Goal: Obtain resource: Download file/media

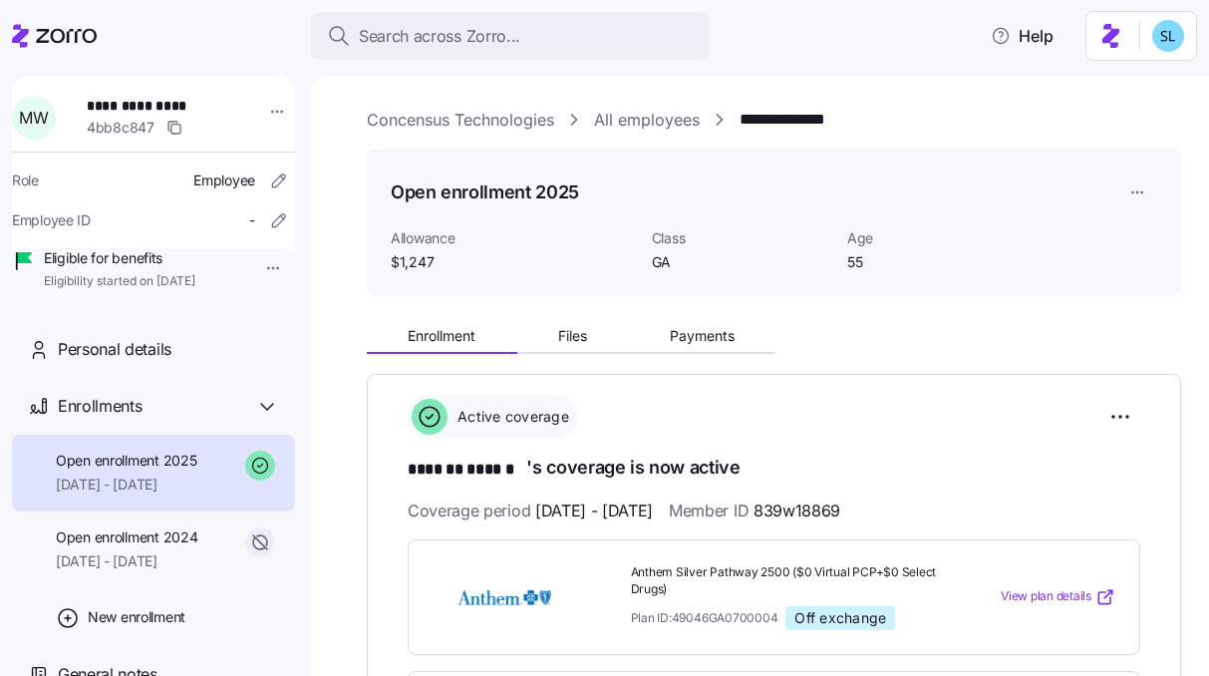
scroll to position [176, 0]
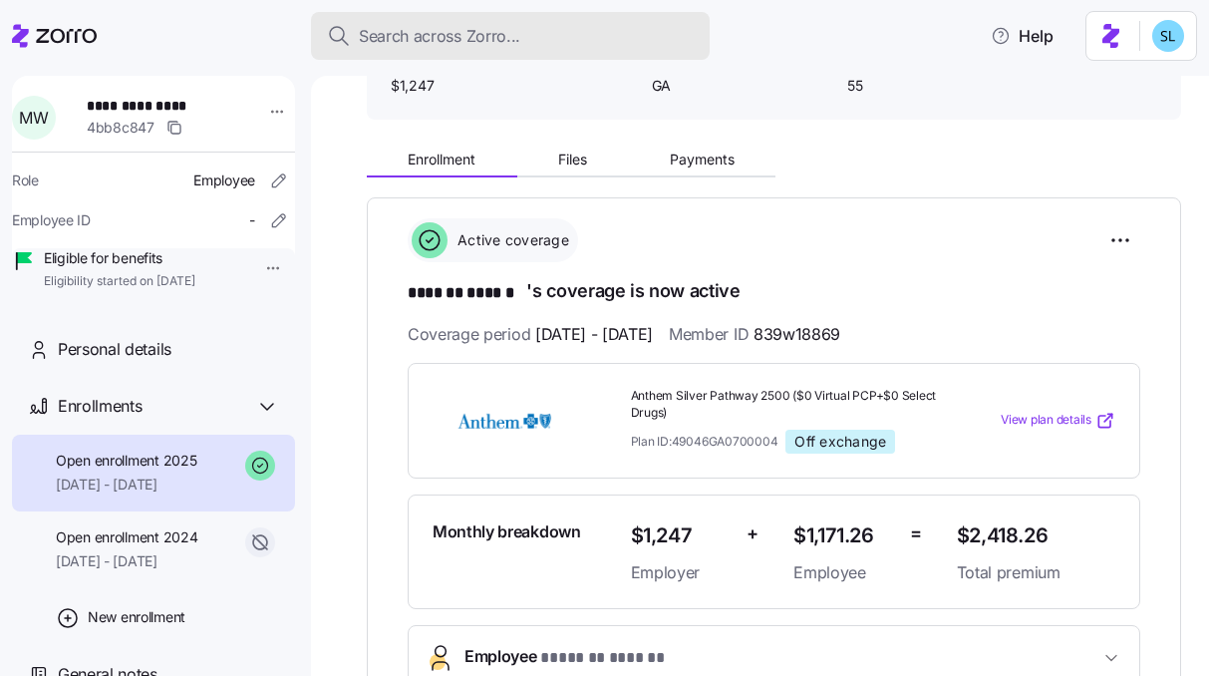
click at [499, 57] on button "Search across Zorro..." at bounding box center [510, 36] width 399 height 48
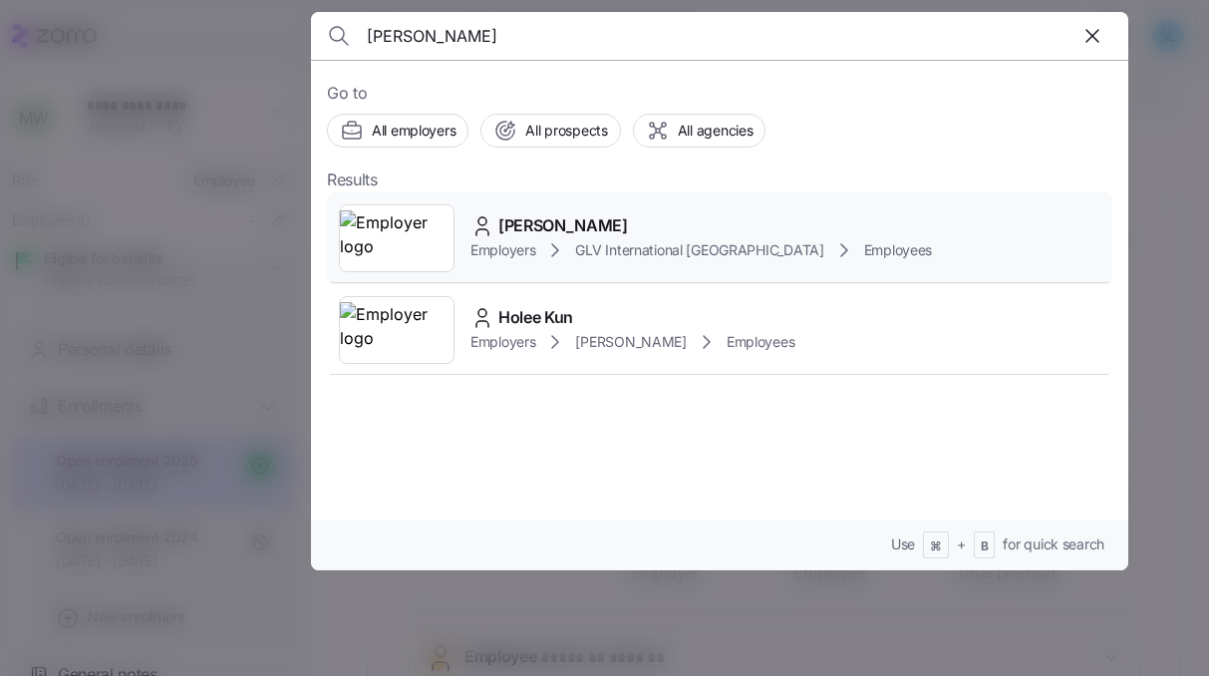
type input "[PERSON_NAME]"
click at [600, 196] on div "Kun Hee Cho Employers GLV International USA Employees" at bounding box center [720, 238] width 786 height 92
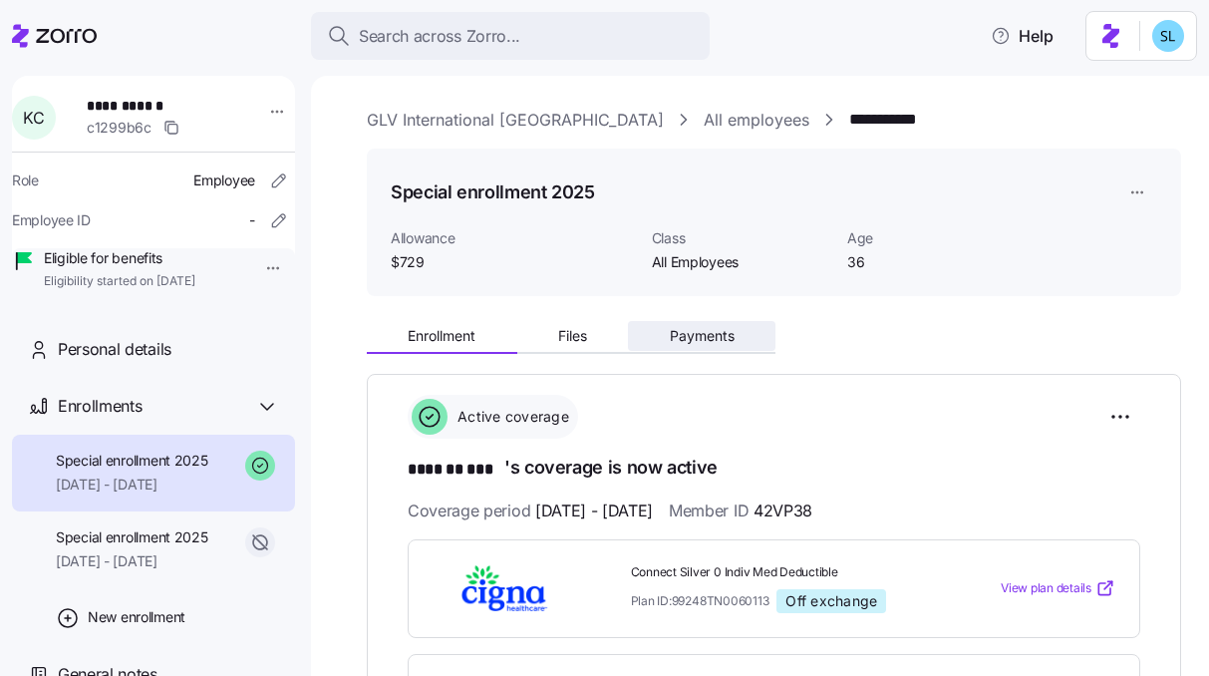
click at [703, 325] on button "Payments" at bounding box center [702, 336] width 148 height 30
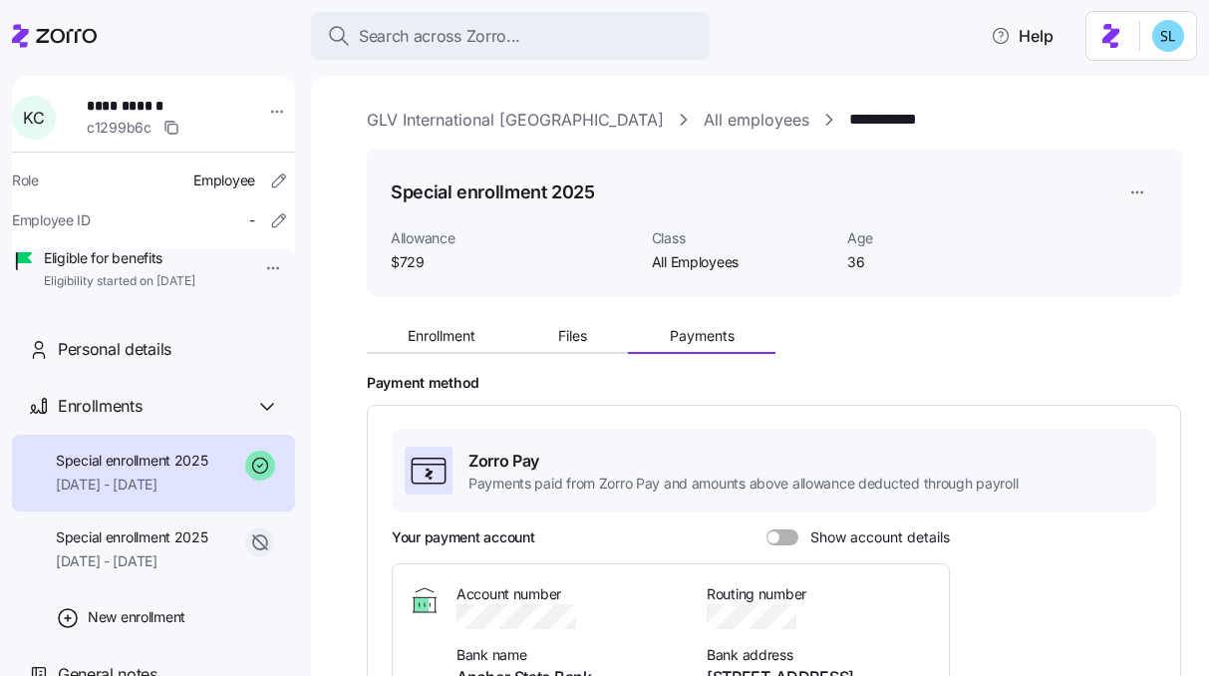
click at [466, 319] on div "Enrollment Files Payments" at bounding box center [774, 333] width 815 height 42
click at [476, 333] on span "Enrollment" at bounding box center [442, 336] width 68 height 14
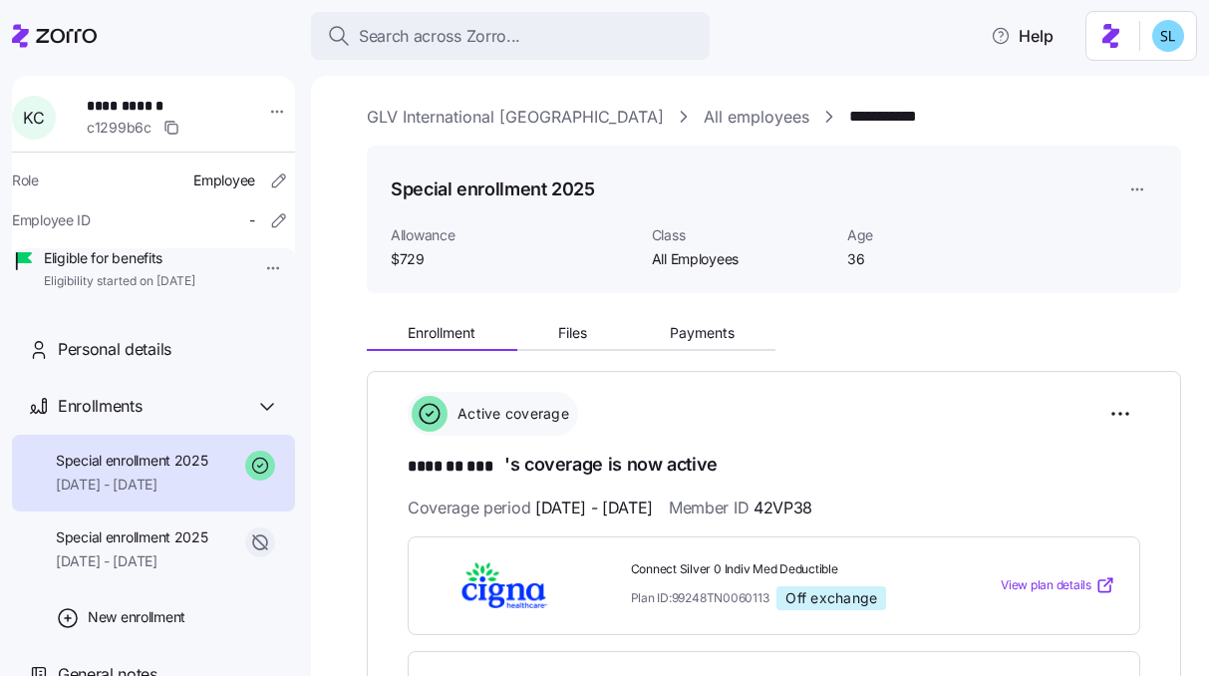
scroll to position [4, 0]
click at [733, 336] on span "Payments" at bounding box center [702, 332] width 65 height 14
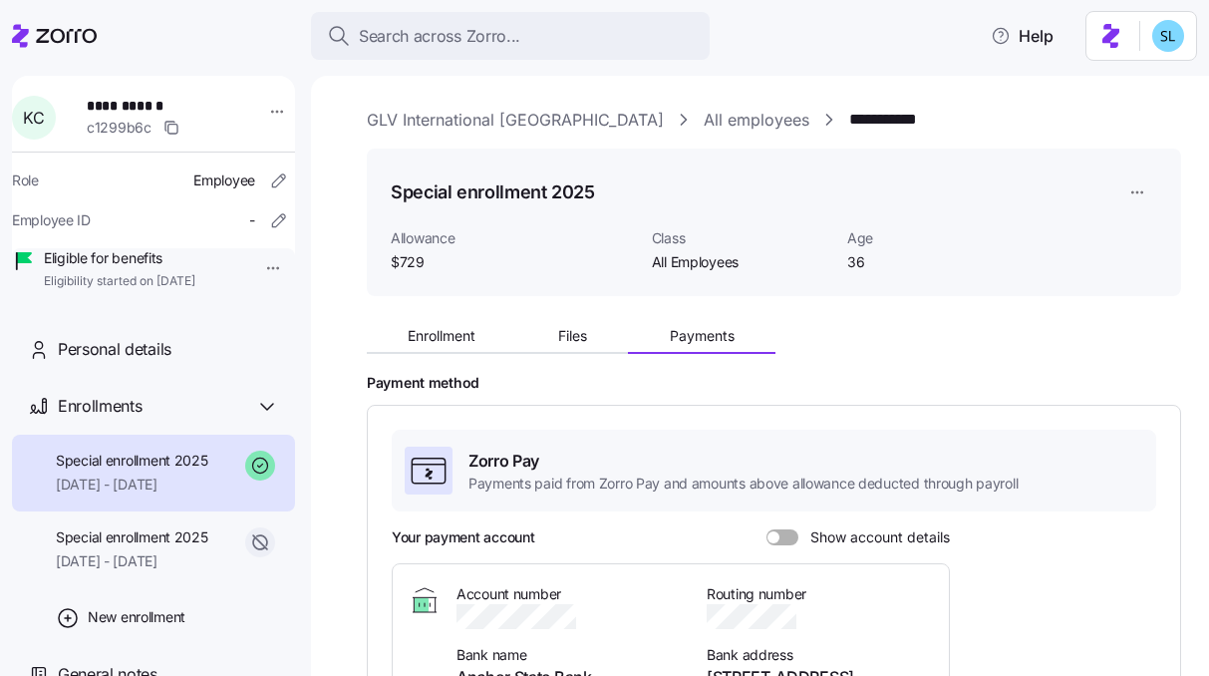
click at [769, 541] on span at bounding box center [774, 537] width 12 height 12
click at [767, 529] on input "Show account details" at bounding box center [767, 529] width 0 height 0
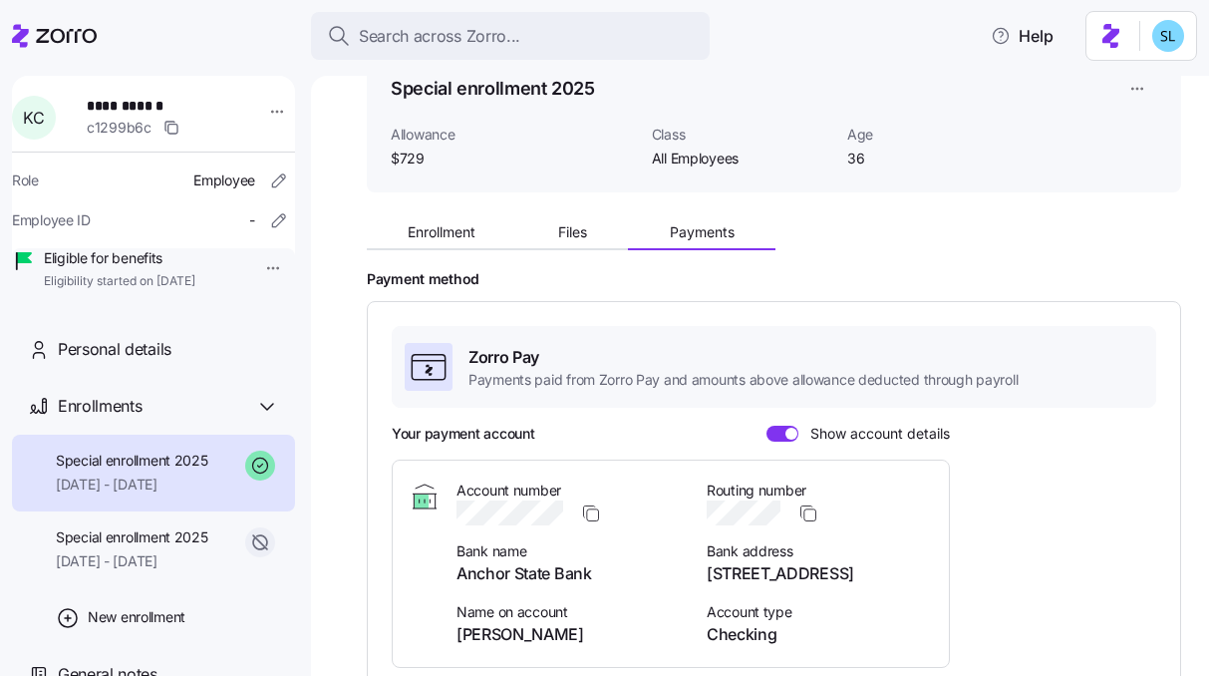
scroll to position [119, 0]
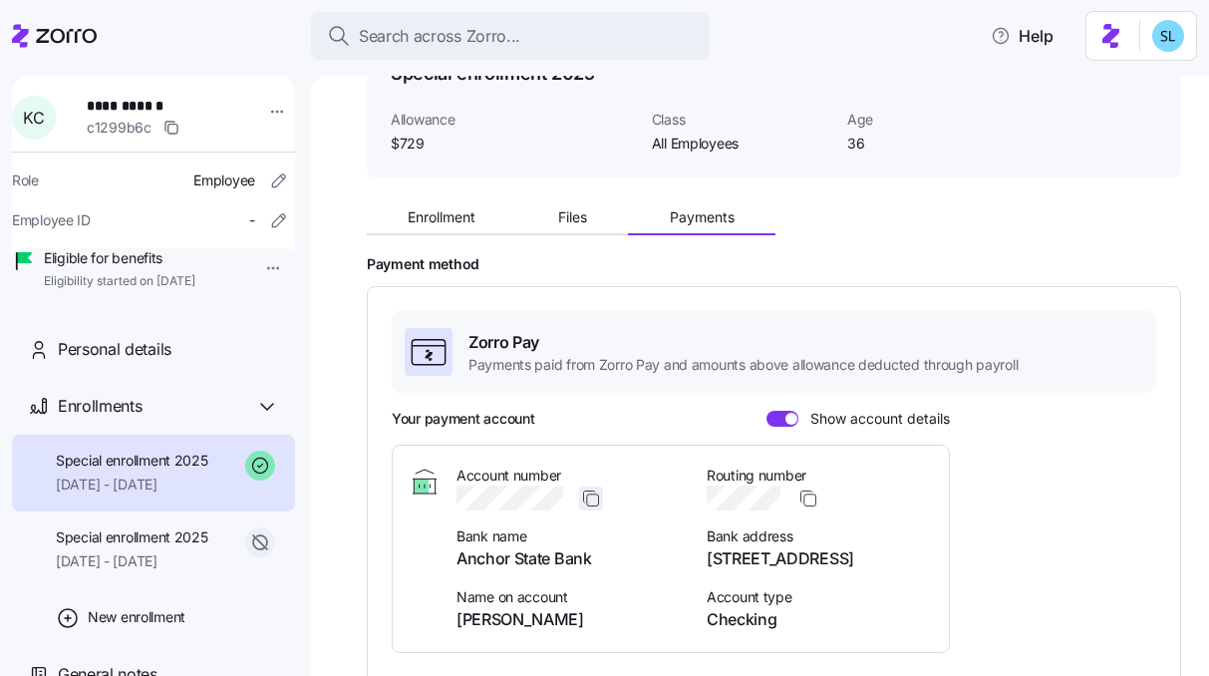
click at [587, 499] on icon "button" at bounding box center [591, 499] width 20 height 20
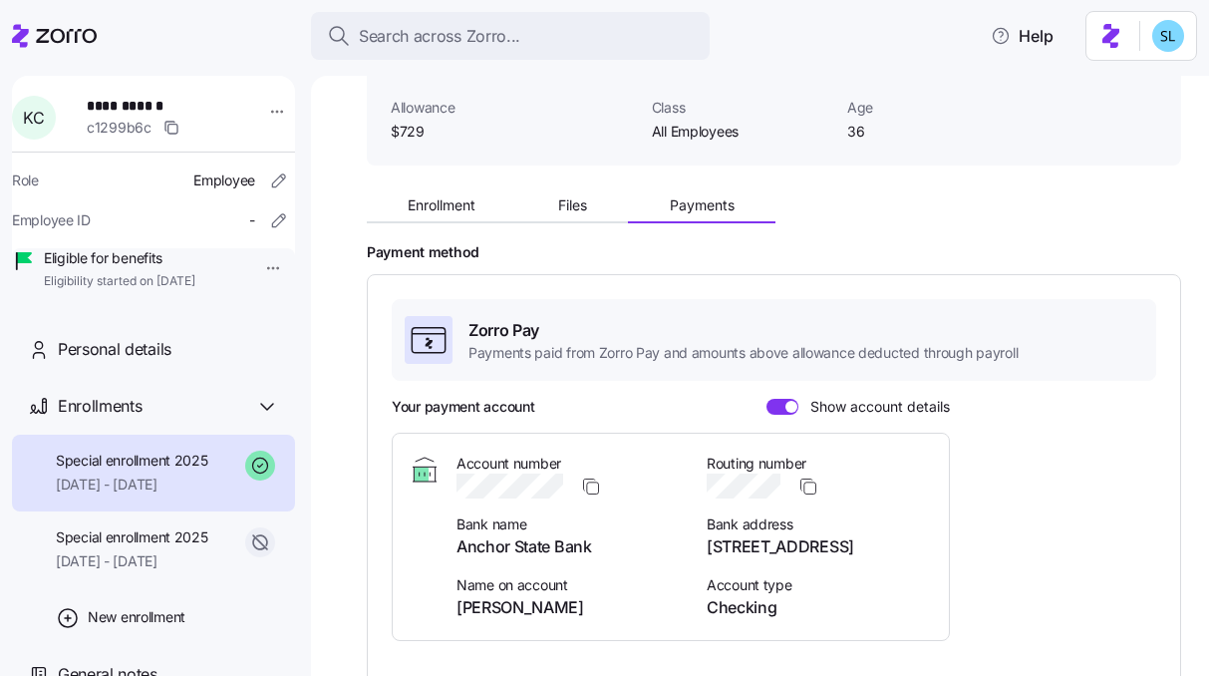
scroll to position [146, 0]
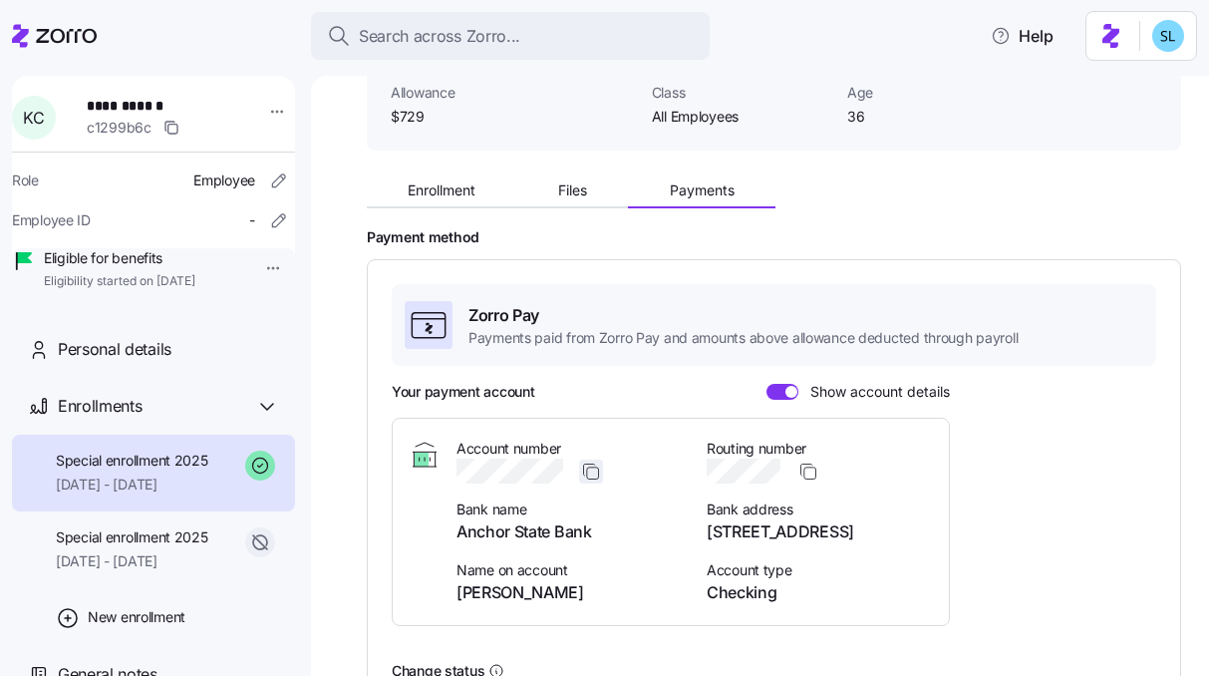
click at [591, 472] on icon "button" at bounding box center [591, 472] width 20 height 20
click at [604, 471] on div at bounding box center [570, 471] width 226 height 25
click at [592, 472] on icon "button" at bounding box center [591, 472] width 20 height 20
click at [814, 470] on icon "button" at bounding box center [809, 472] width 20 height 20
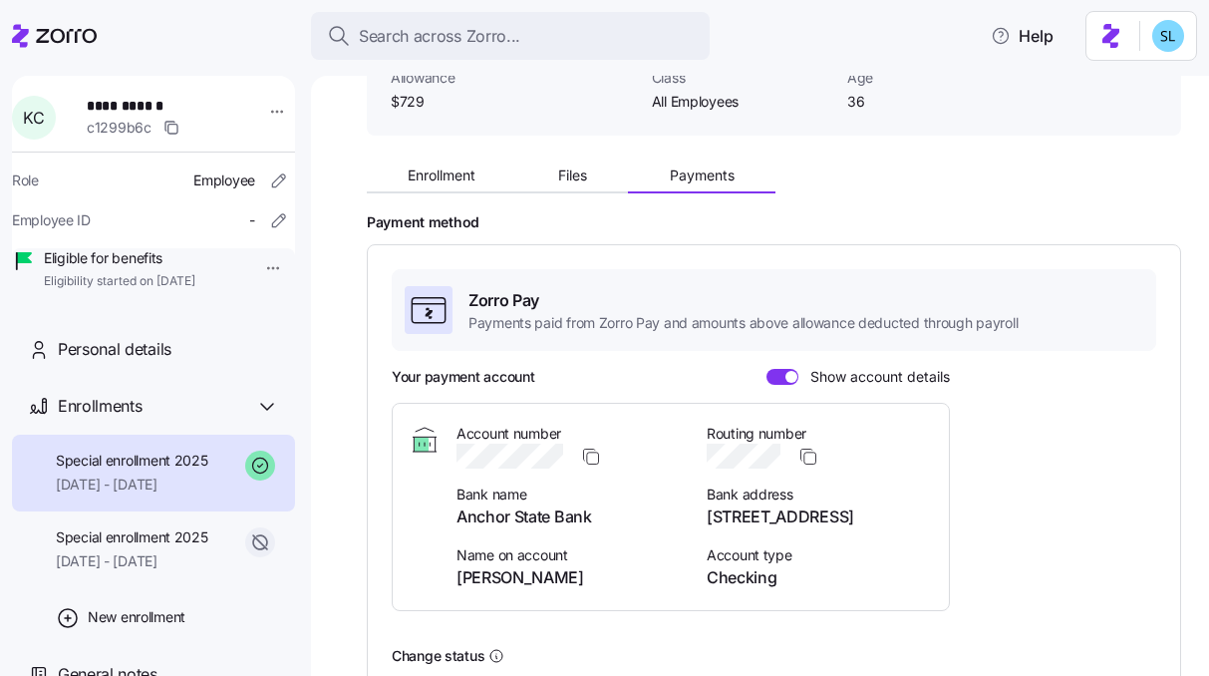
scroll to position [162, 0]
click at [799, 520] on span "246 2nd St, Anchor, IL 61720" at bounding box center [820, 516] width 226 height 25
copy span "246 2nd St, Anchor, IL 61720"
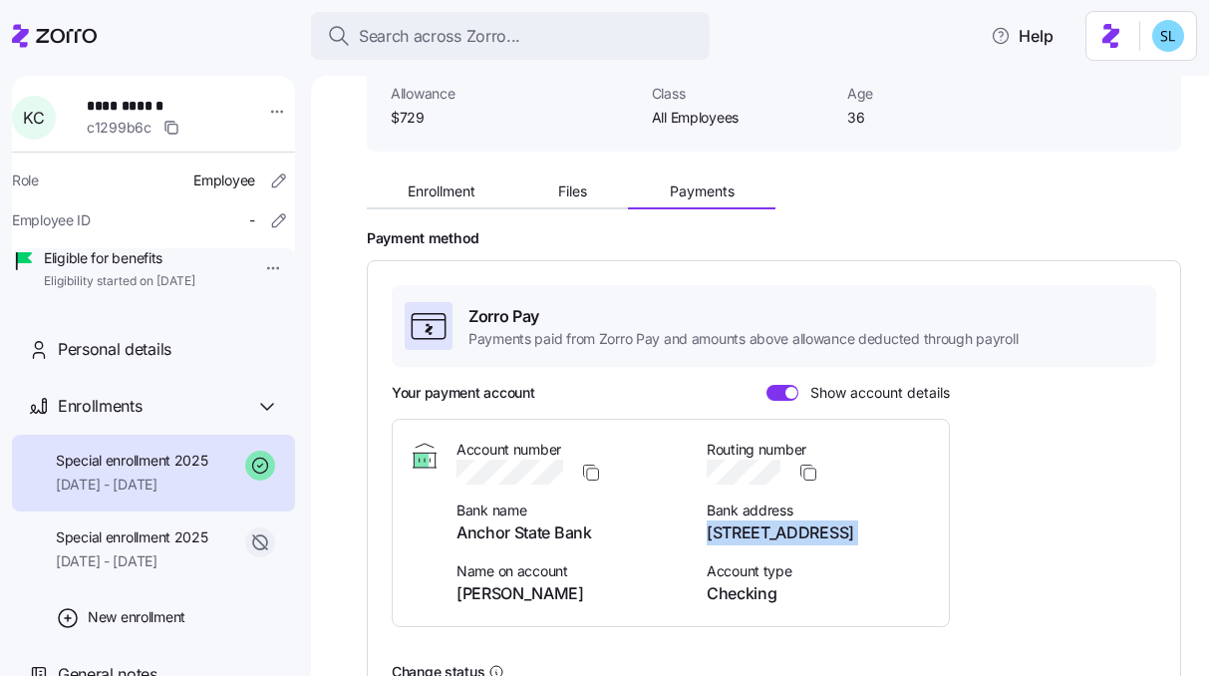
scroll to position [90, 0]
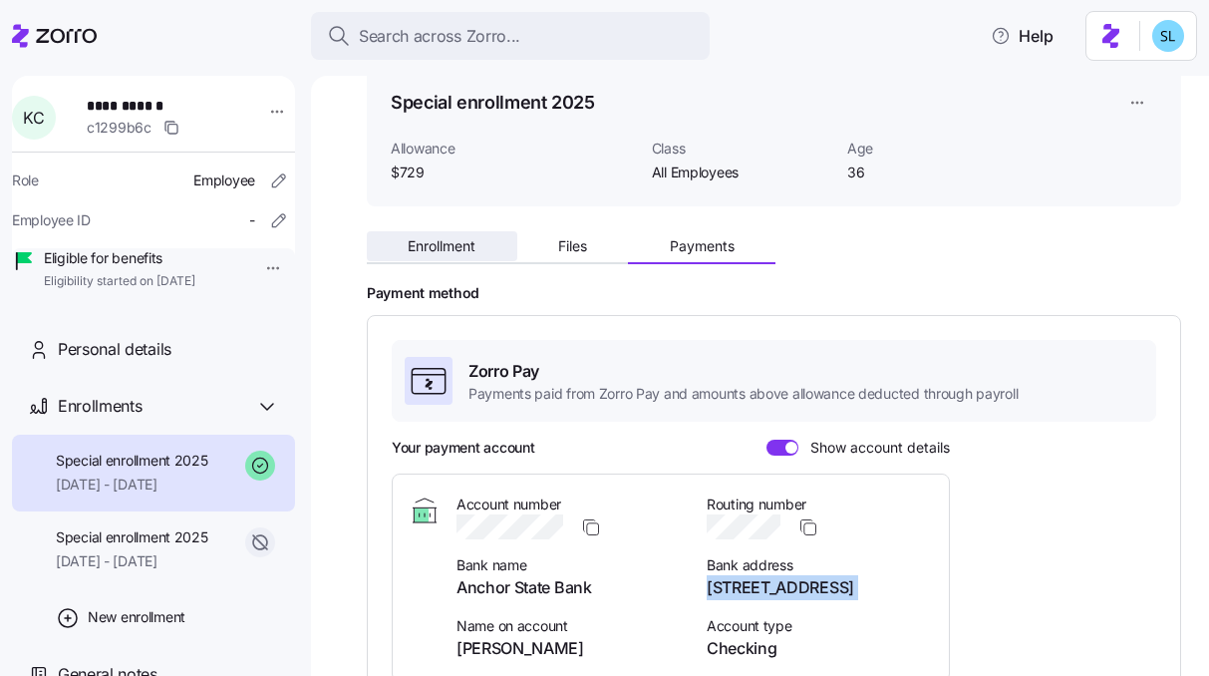
click at [475, 235] on button "Enrollment" at bounding box center [442, 246] width 151 height 30
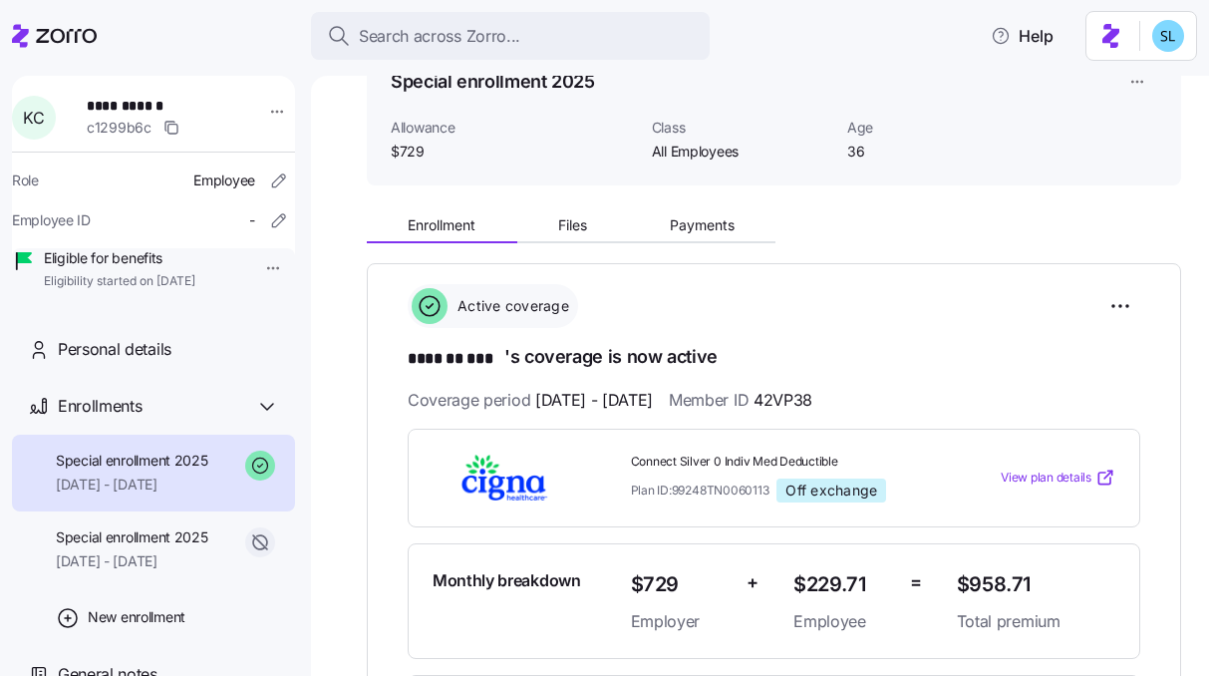
scroll to position [165, 0]
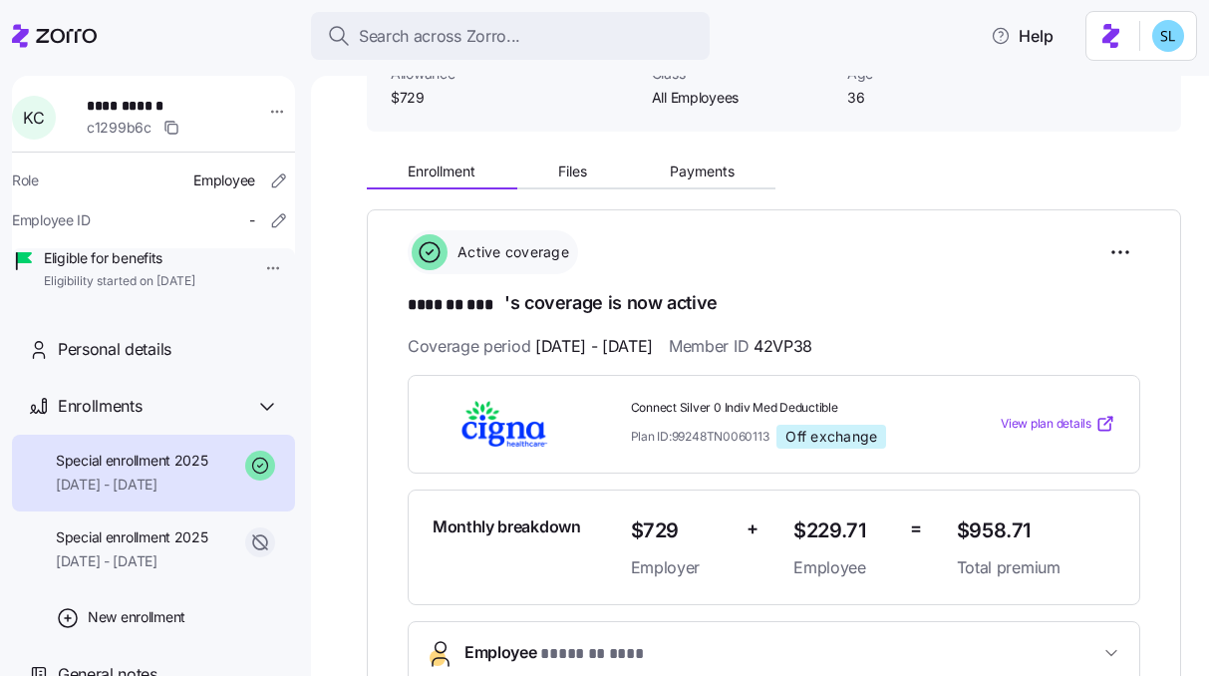
click at [574, 149] on div "Enrollment Files Payments" at bounding box center [774, 169] width 815 height 42
click at [582, 172] on span "Files" at bounding box center [572, 172] width 29 height 14
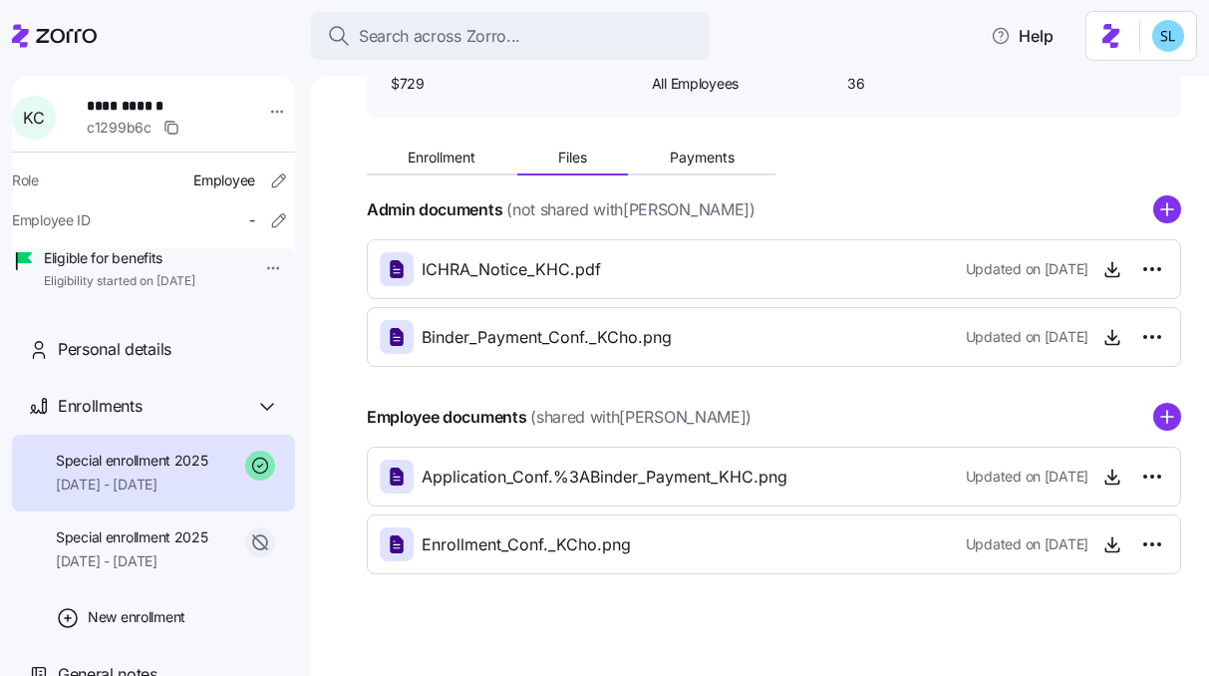
scroll to position [196, 0]
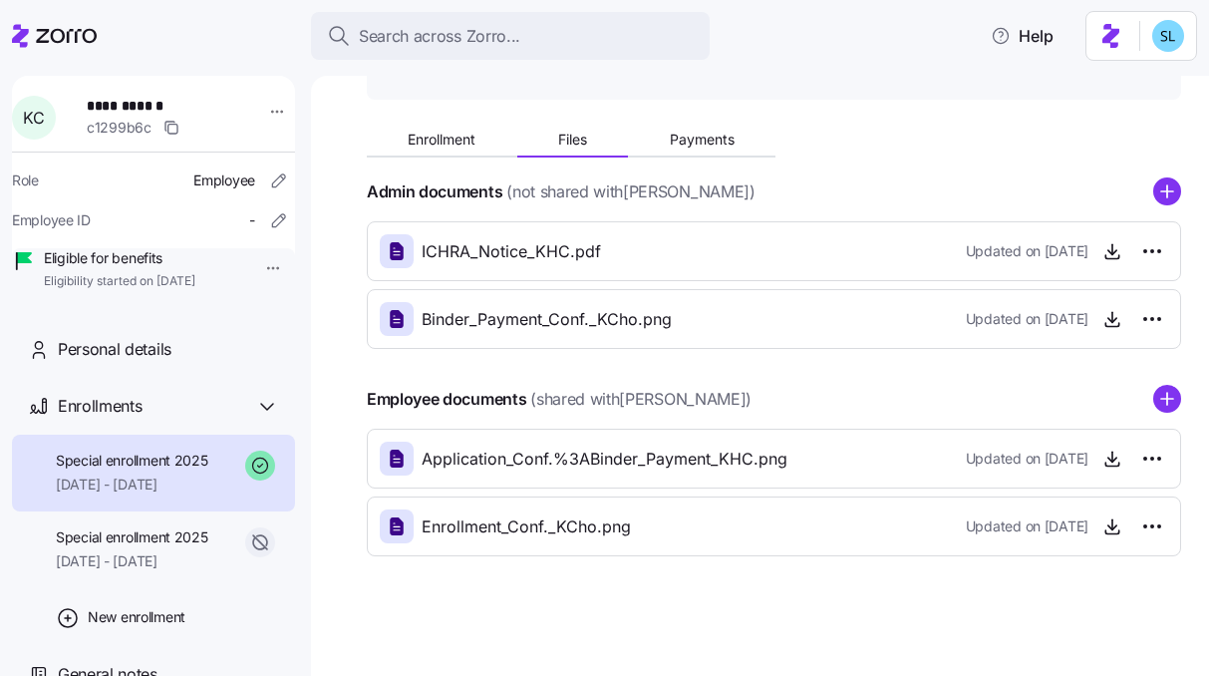
click at [1168, 396] on icon "add icon" at bounding box center [1168, 399] width 0 height 12
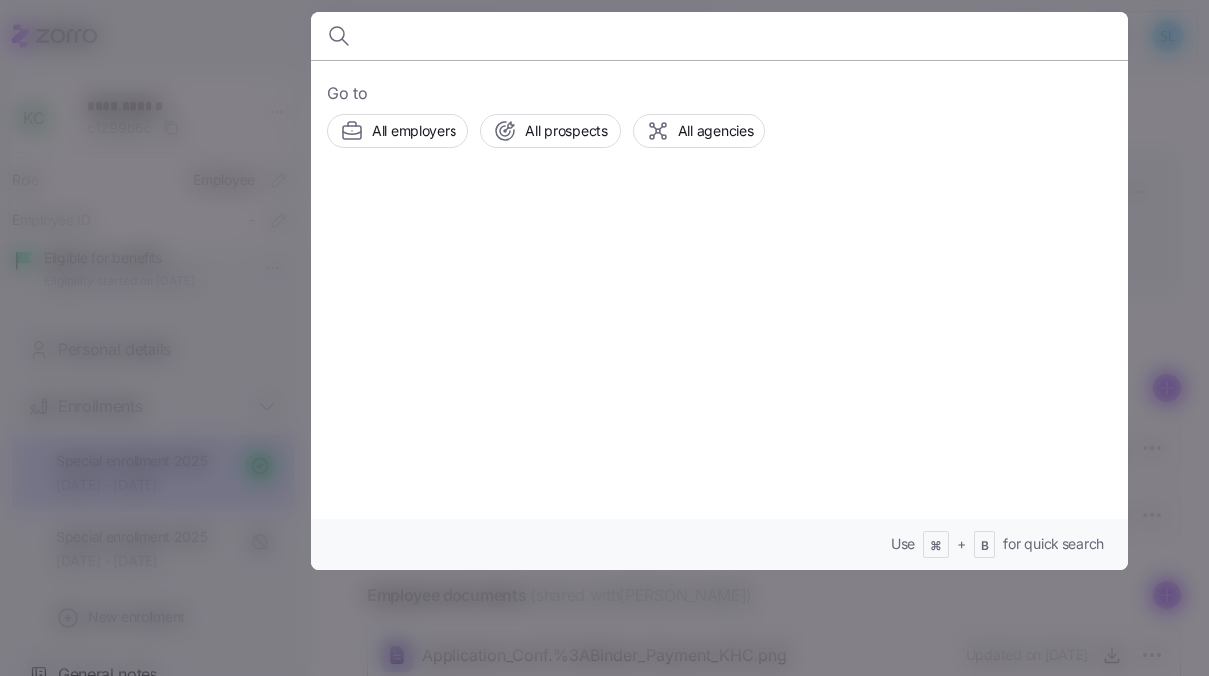
scroll to position [196, 0]
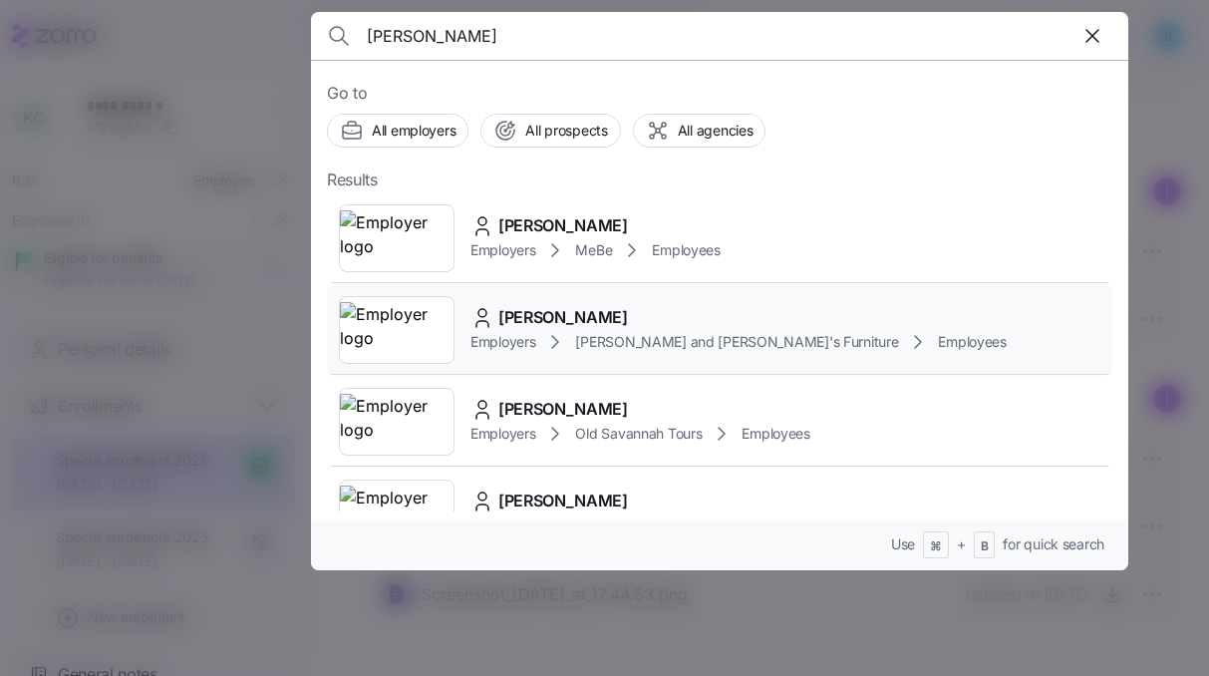
type input "[PERSON_NAME]"
click at [600, 312] on span "[PERSON_NAME]" at bounding box center [564, 317] width 130 height 25
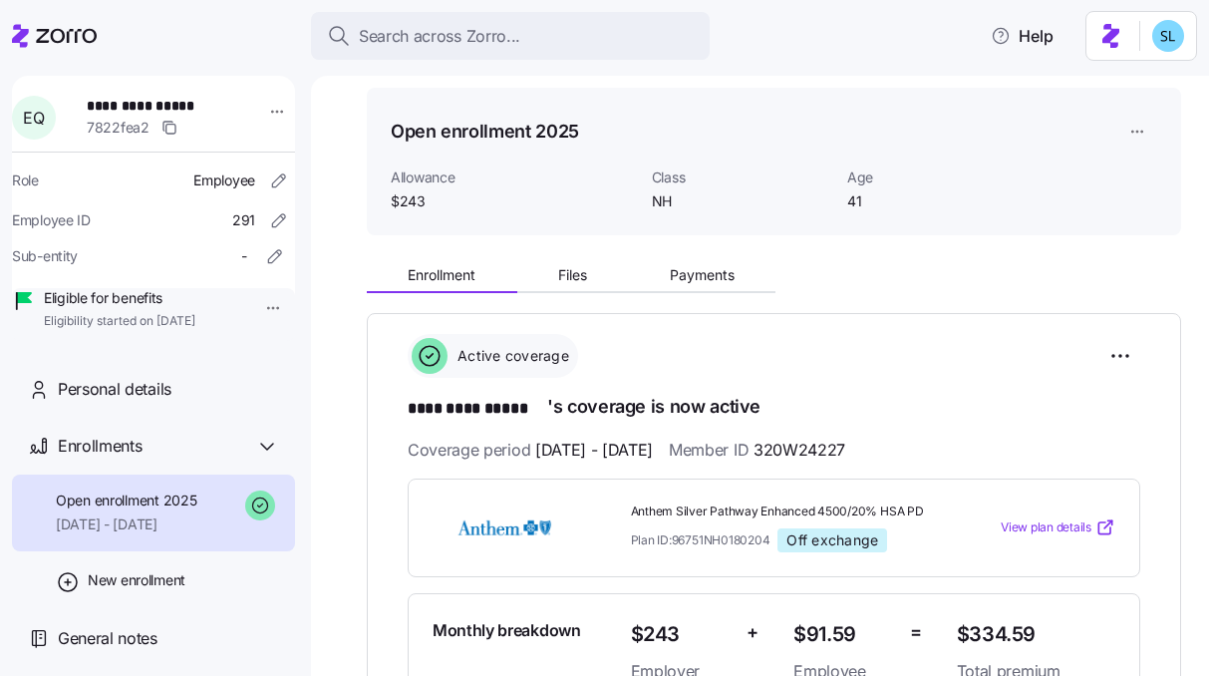
scroll to position [77, 0]
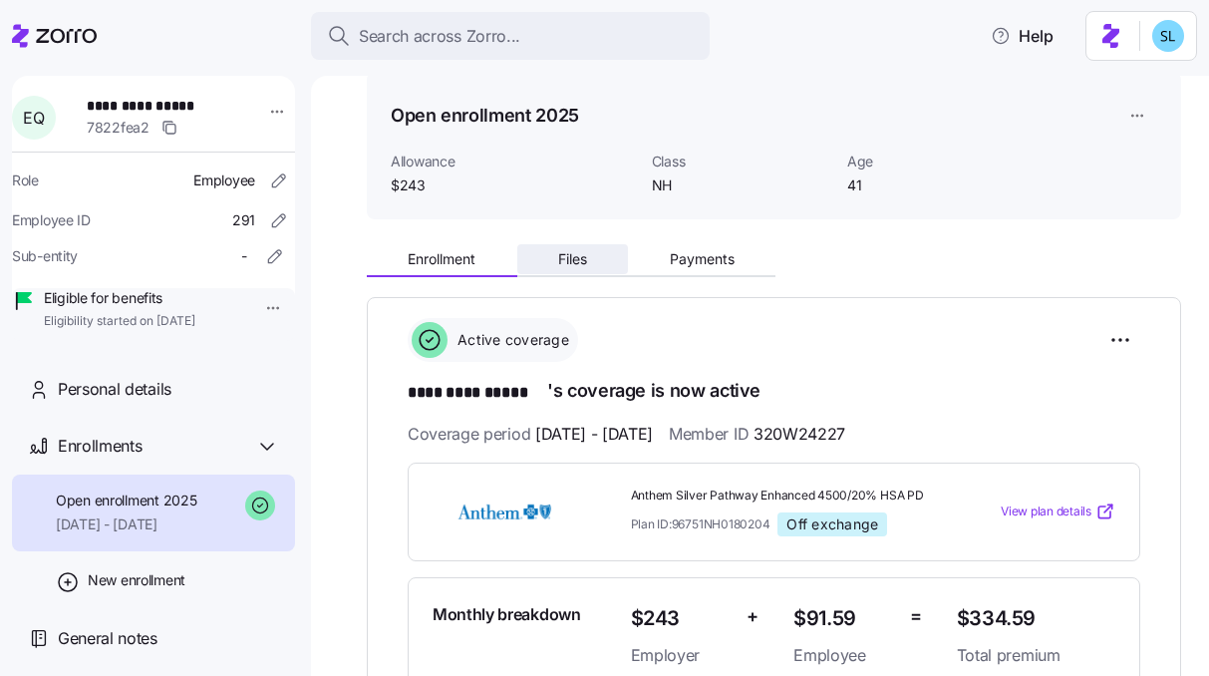
click at [599, 266] on button "Files" at bounding box center [573, 259] width 112 height 30
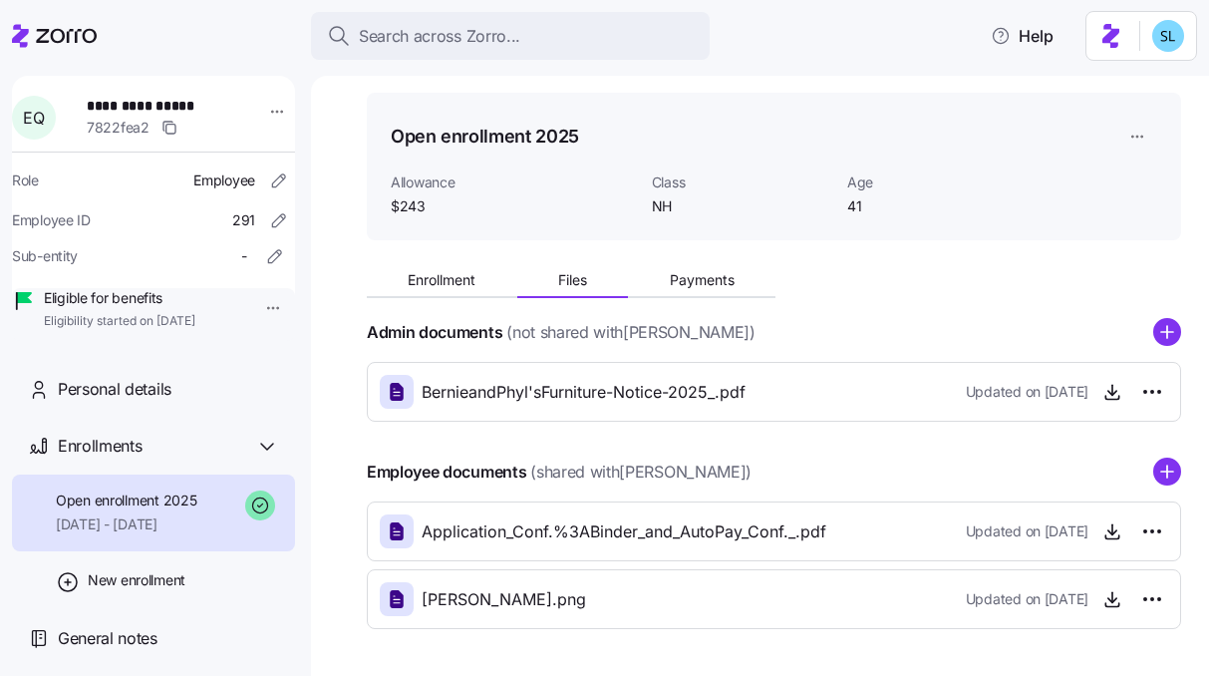
scroll to position [129, 0]
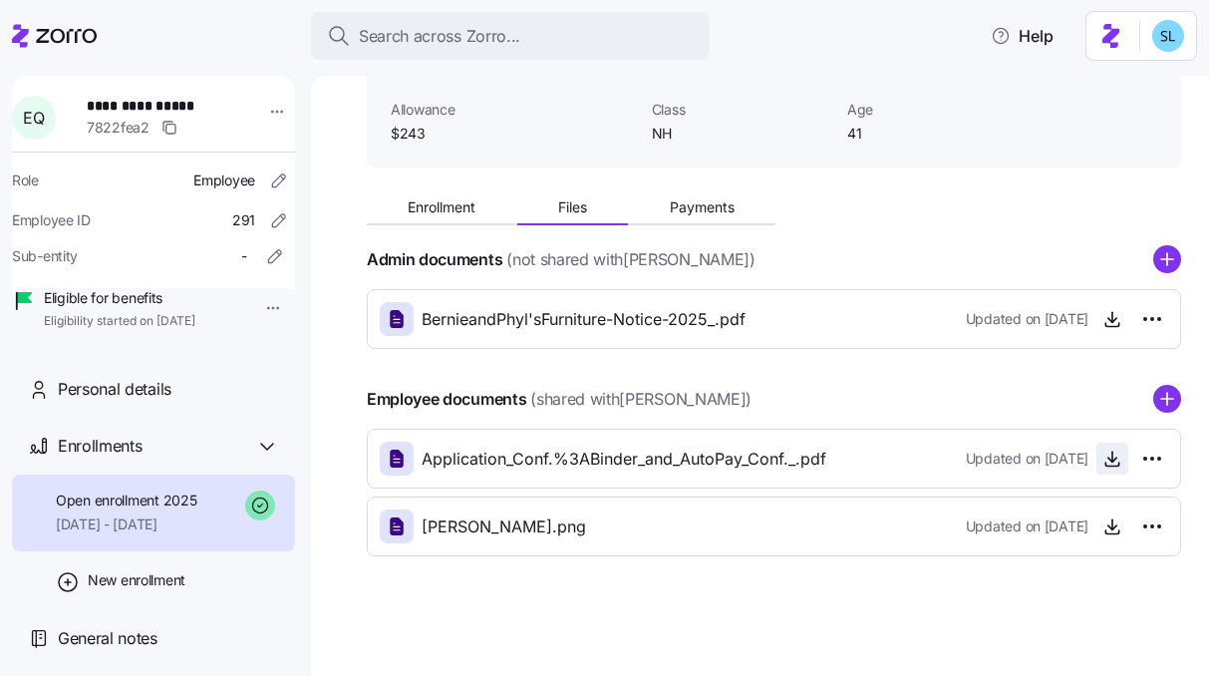
click at [1103, 466] on icon "button" at bounding box center [1113, 459] width 20 height 20
click at [482, 212] on button "Enrollment" at bounding box center [442, 207] width 151 height 30
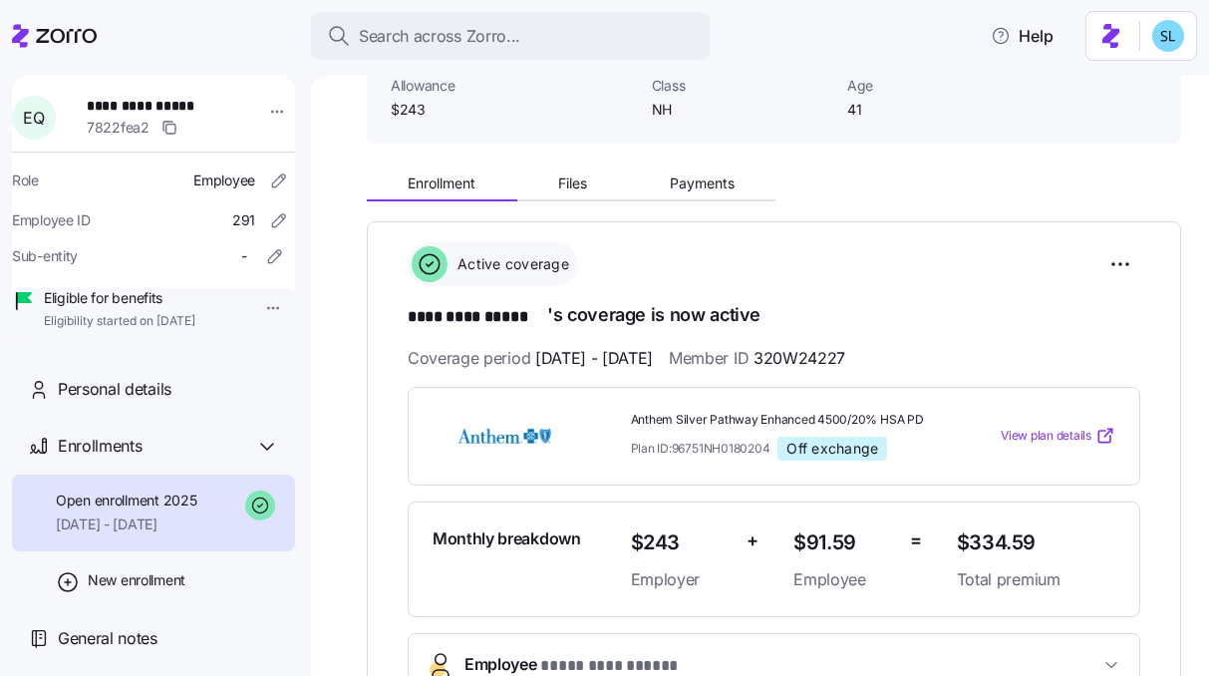
scroll to position [149, 0]
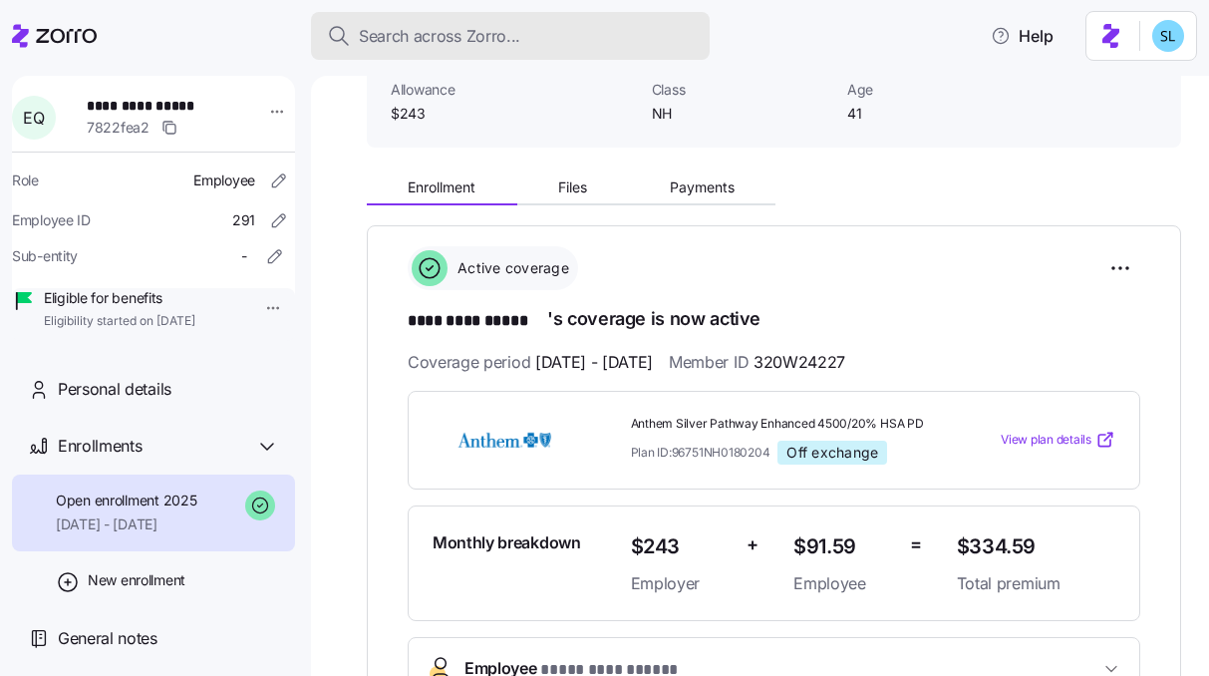
click at [462, 27] on span "Search across Zorro..." at bounding box center [440, 36] width 162 height 25
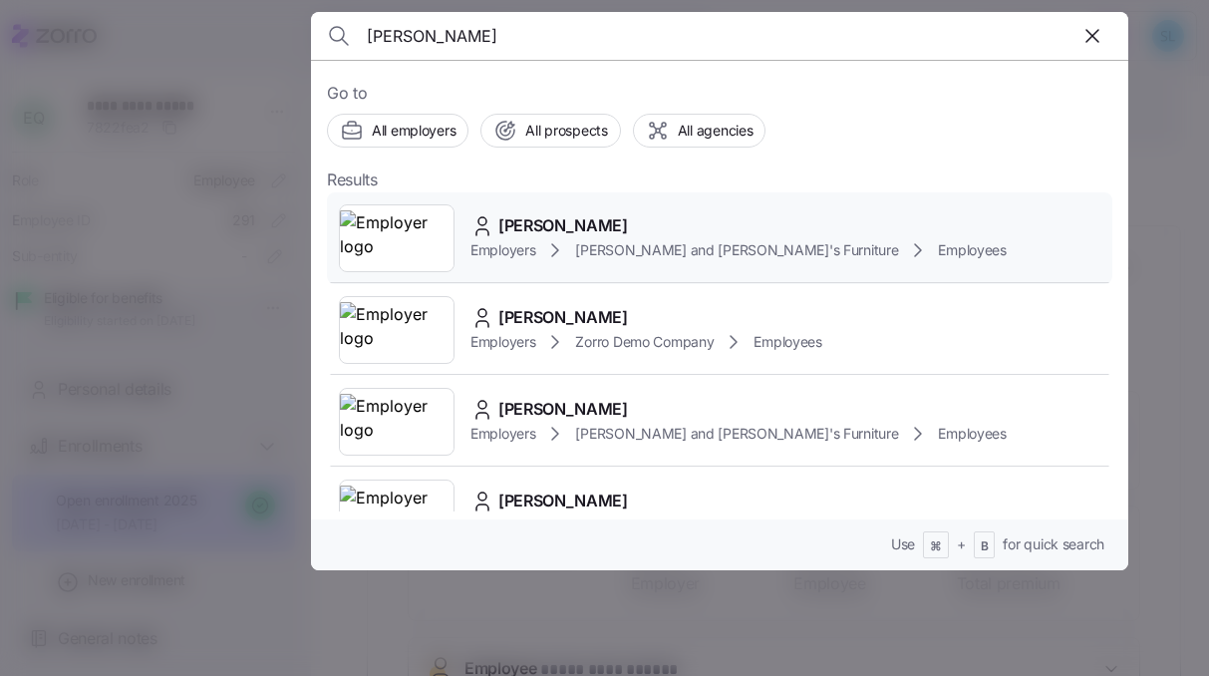
type input "[PERSON_NAME]"
click at [606, 228] on span "[PERSON_NAME]" at bounding box center [564, 225] width 130 height 25
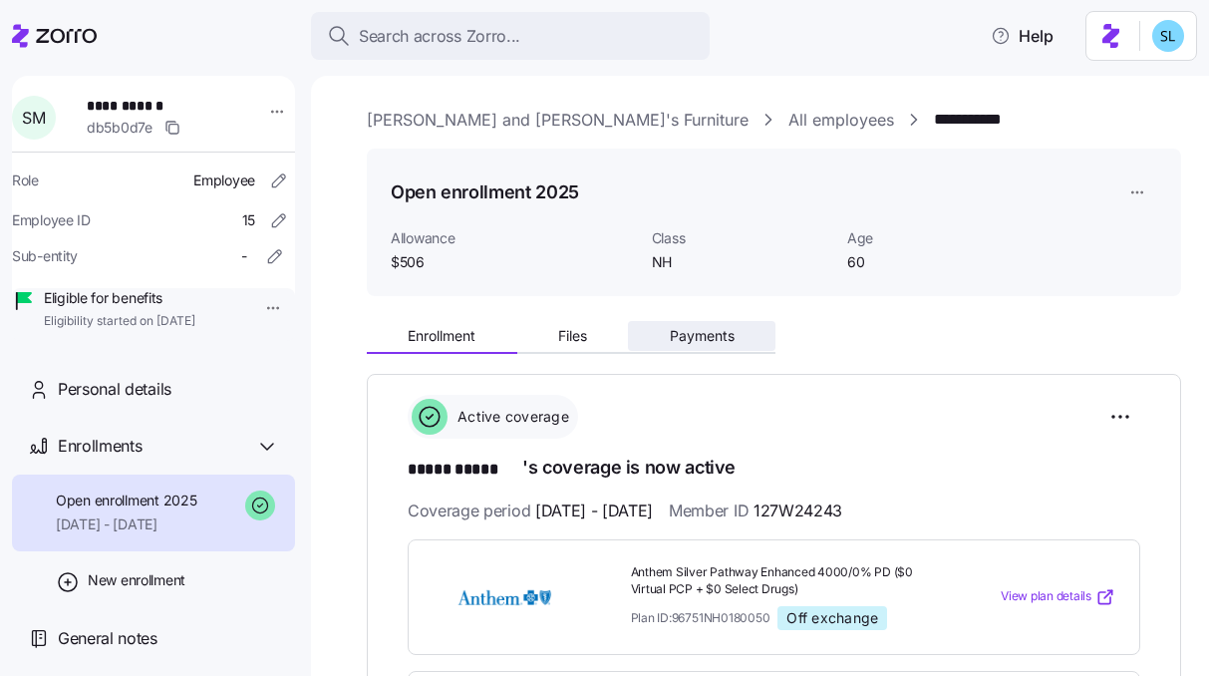
click at [647, 338] on button "Payments" at bounding box center [702, 336] width 148 height 30
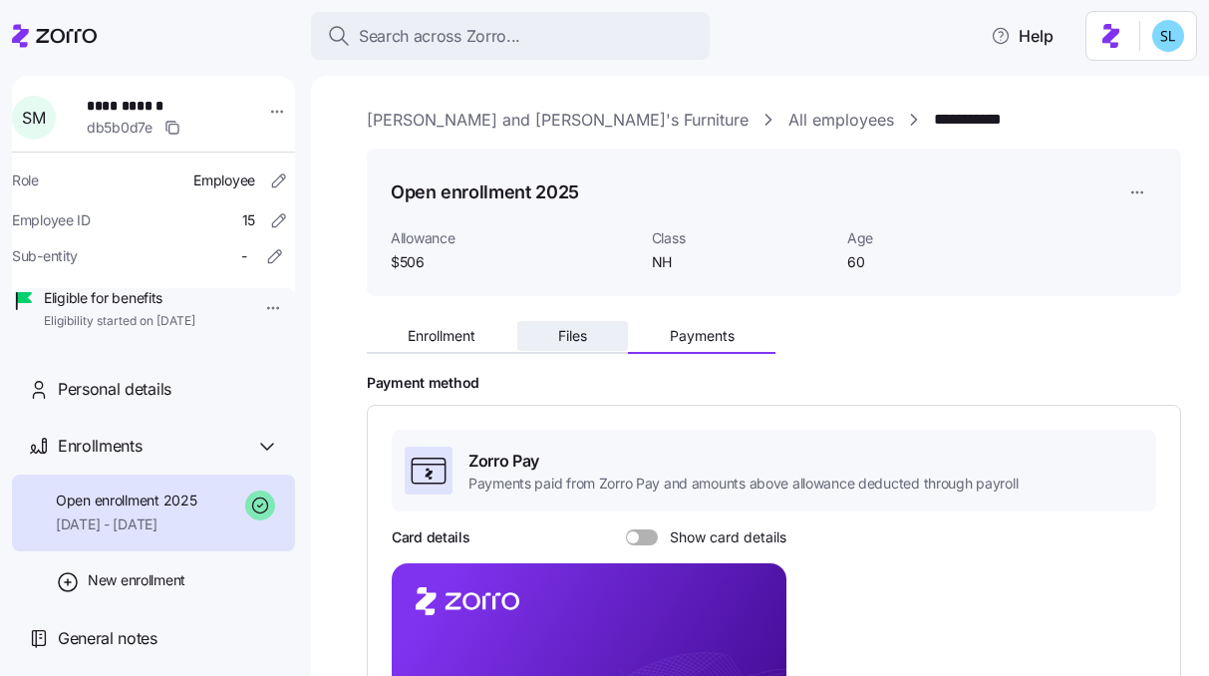
click at [593, 341] on button "Files" at bounding box center [573, 336] width 112 height 30
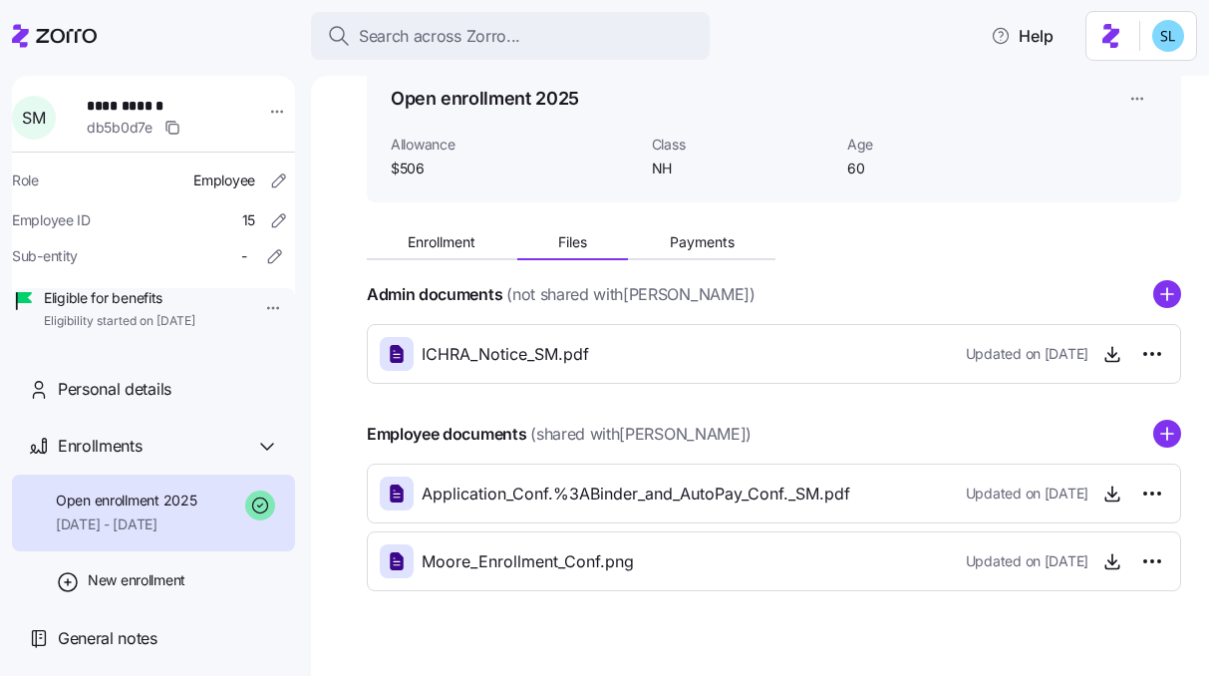
scroll to position [129, 0]
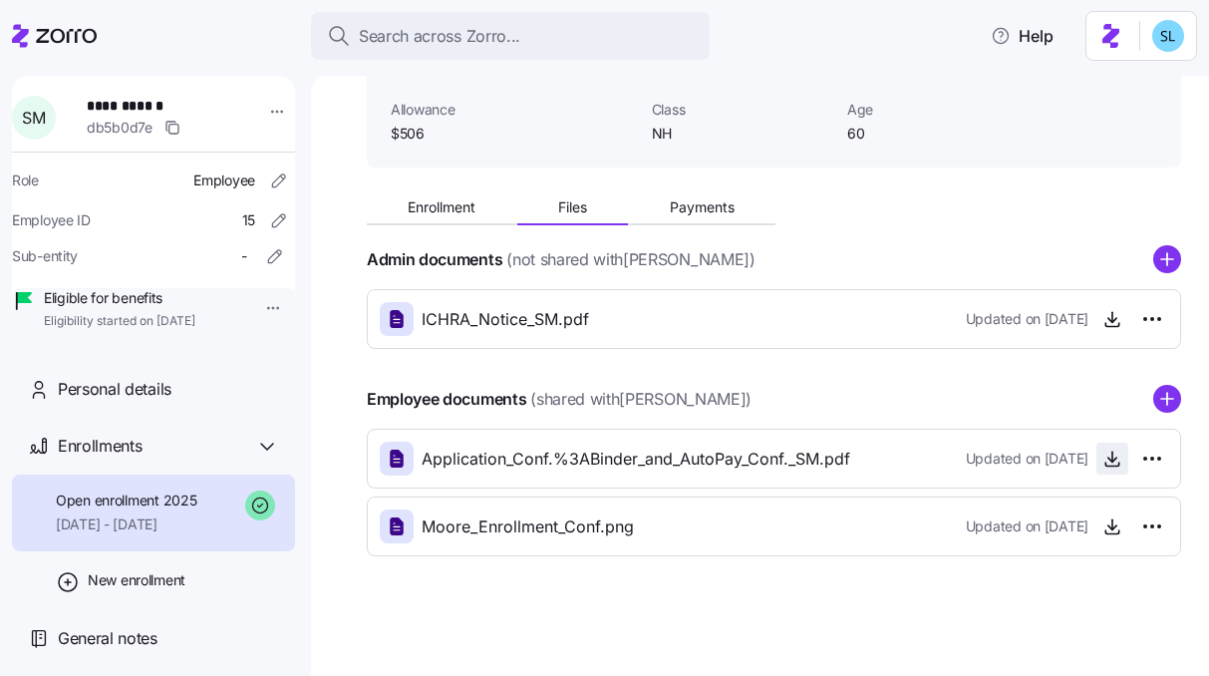
click at [1103, 456] on icon "button" at bounding box center [1113, 459] width 20 height 20
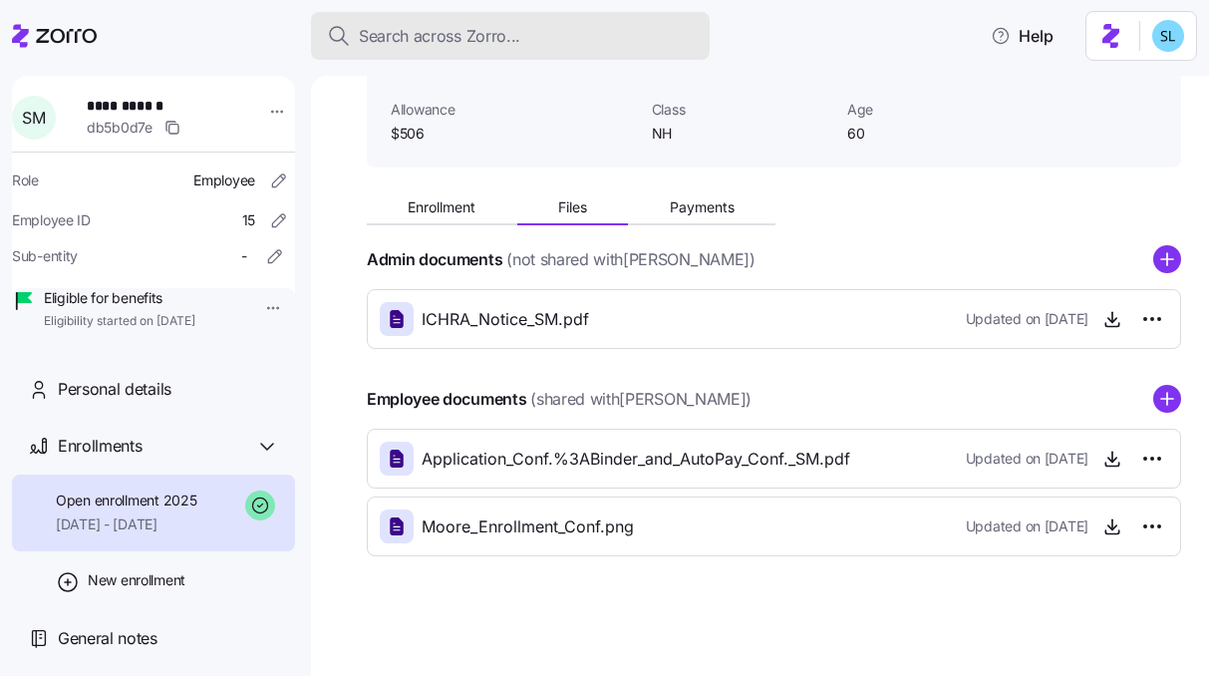
click at [525, 28] on div "Search across Zorro..." at bounding box center [510, 36] width 367 height 25
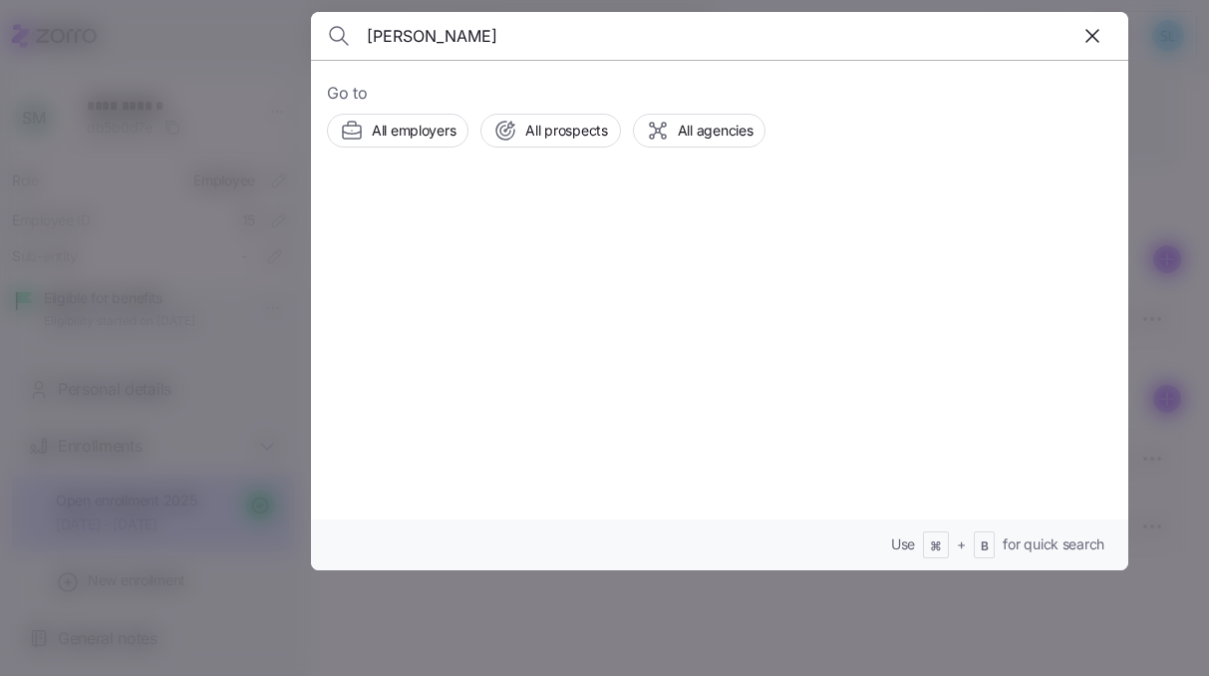
type input "[PERSON_NAME]"
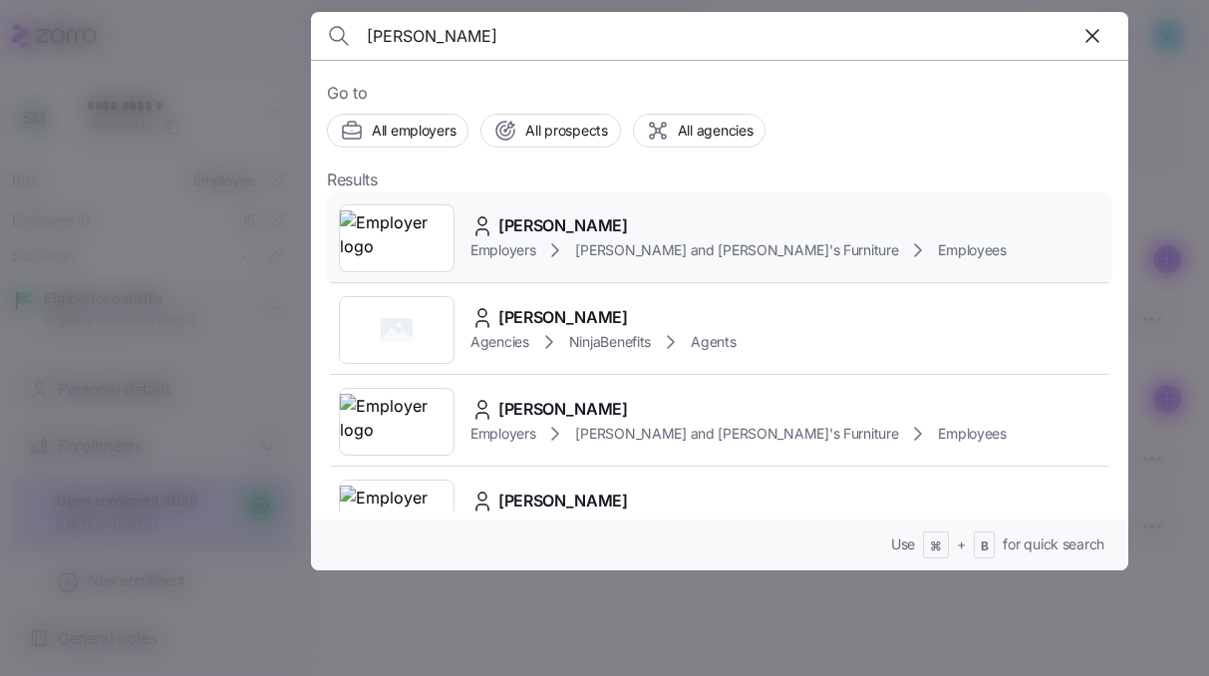
click at [546, 231] on span "[PERSON_NAME]" at bounding box center [564, 225] width 130 height 25
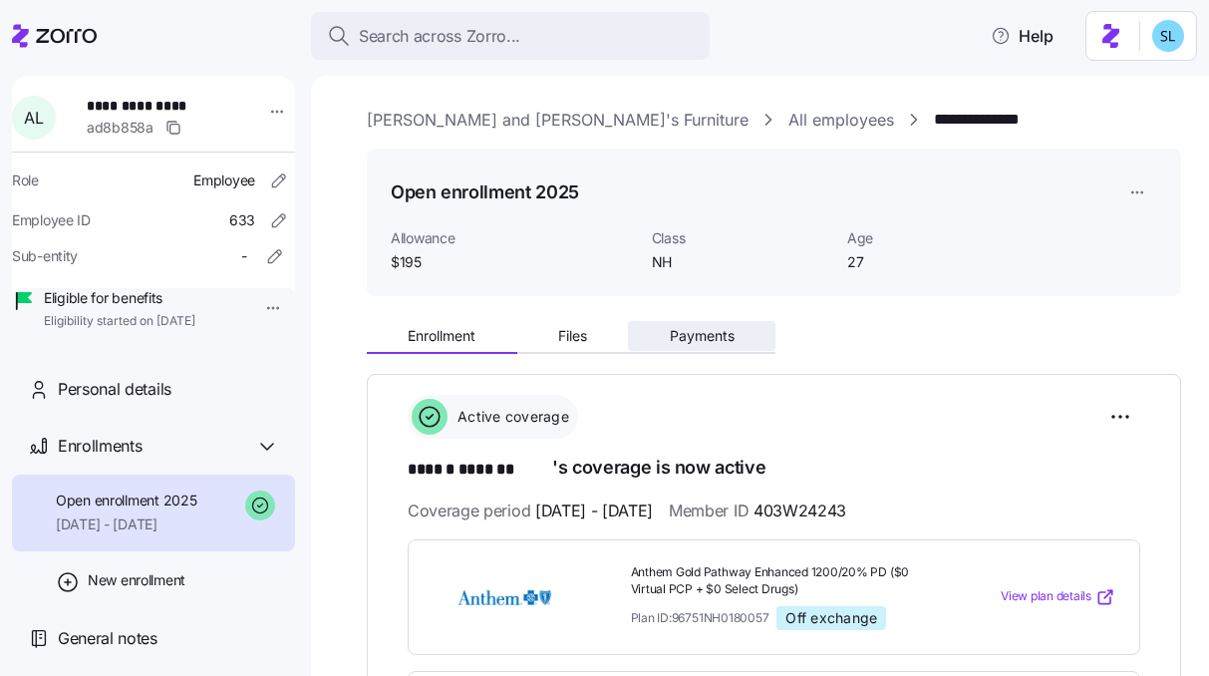
click at [679, 343] on span "Payments" at bounding box center [702, 336] width 65 height 14
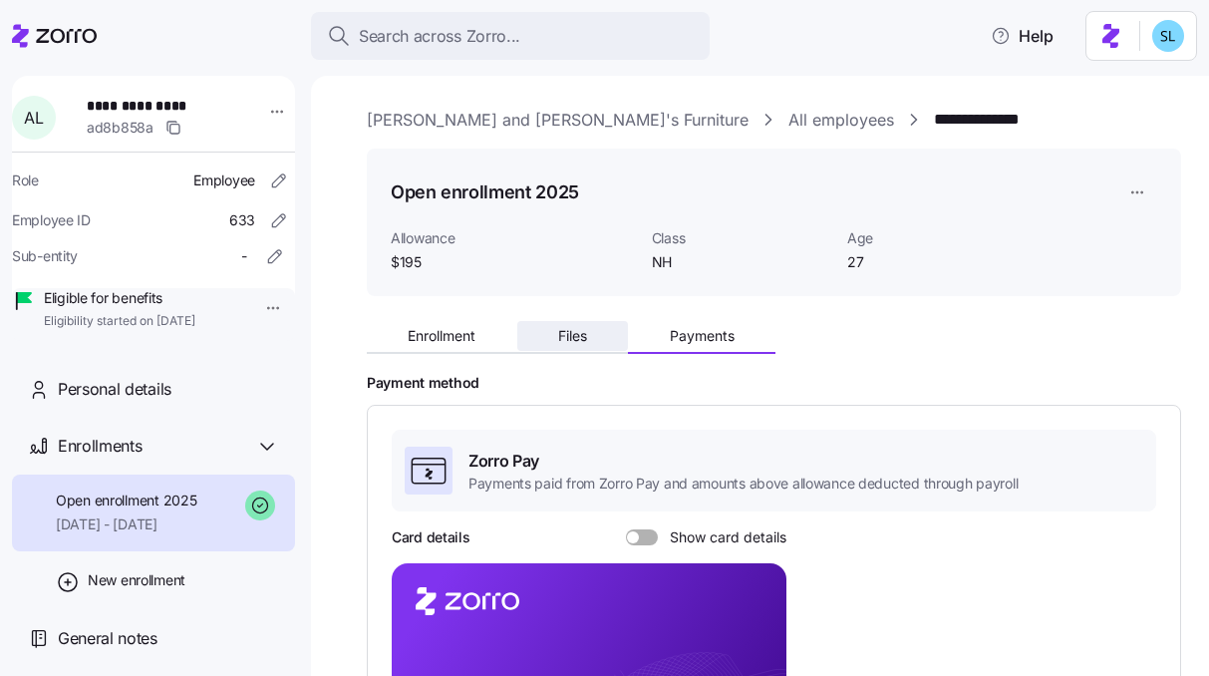
click at [596, 342] on button "Files" at bounding box center [573, 336] width 112 height 30
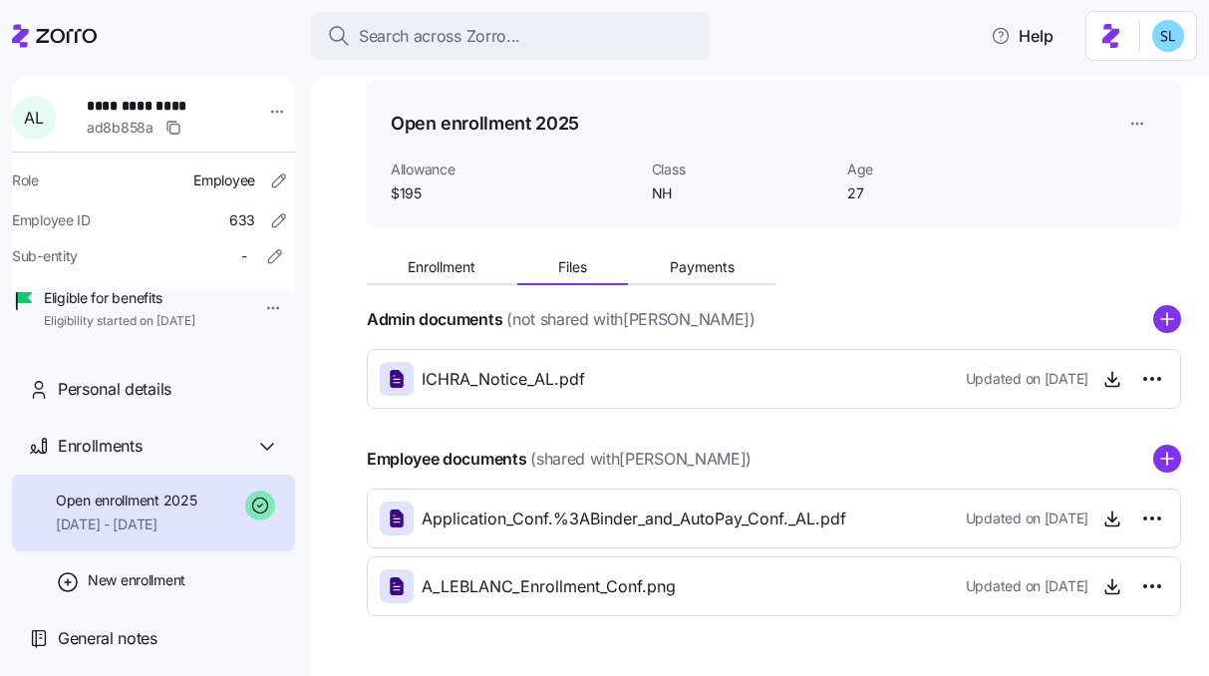
scroll to position [121, 0]
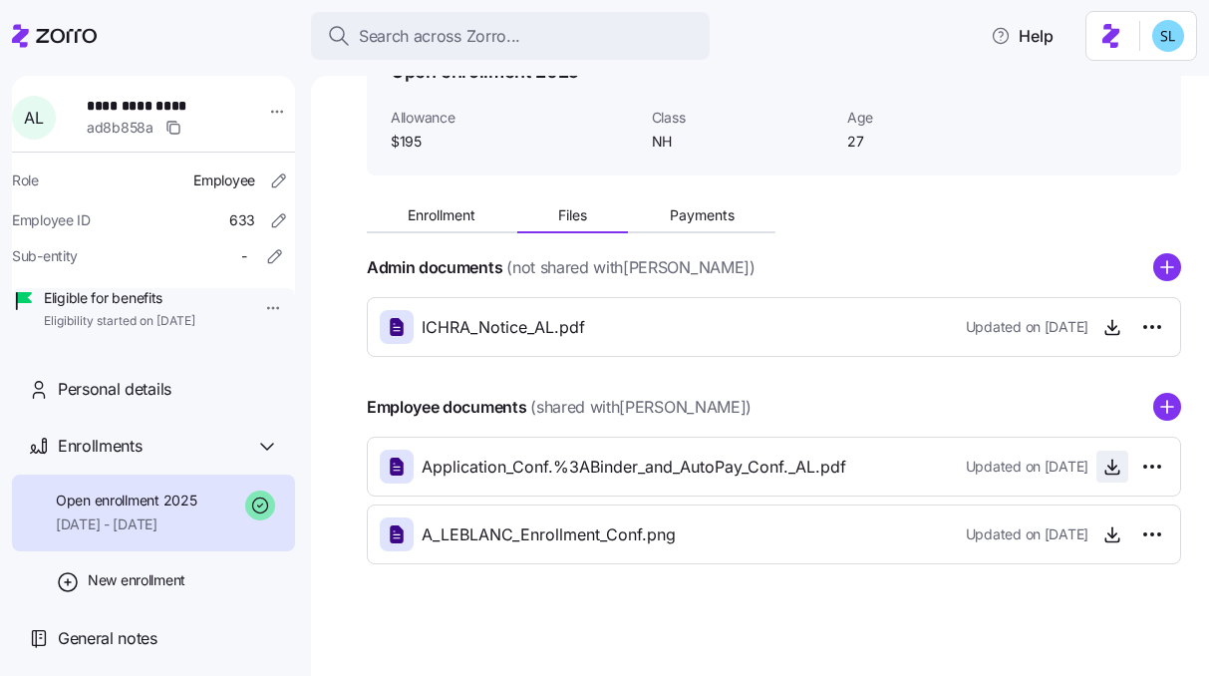
click at [1098, 478] on span "button" at bounding box center [1113, 467] width 30 height 30
click at [1103, 472] on icon "button" at bounding box center [1113, 467] width 20 height 20
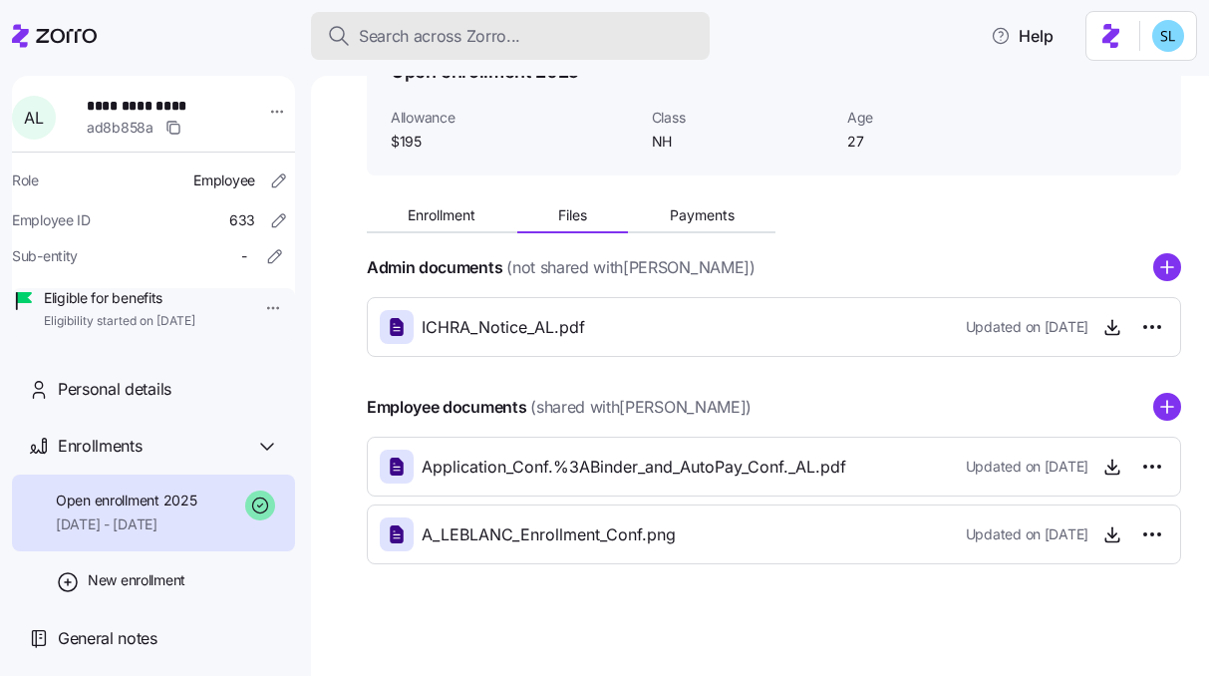
click at [587, 17] on button "Search across Zorro..." at bounding box center [510, 36] width 399 height 48
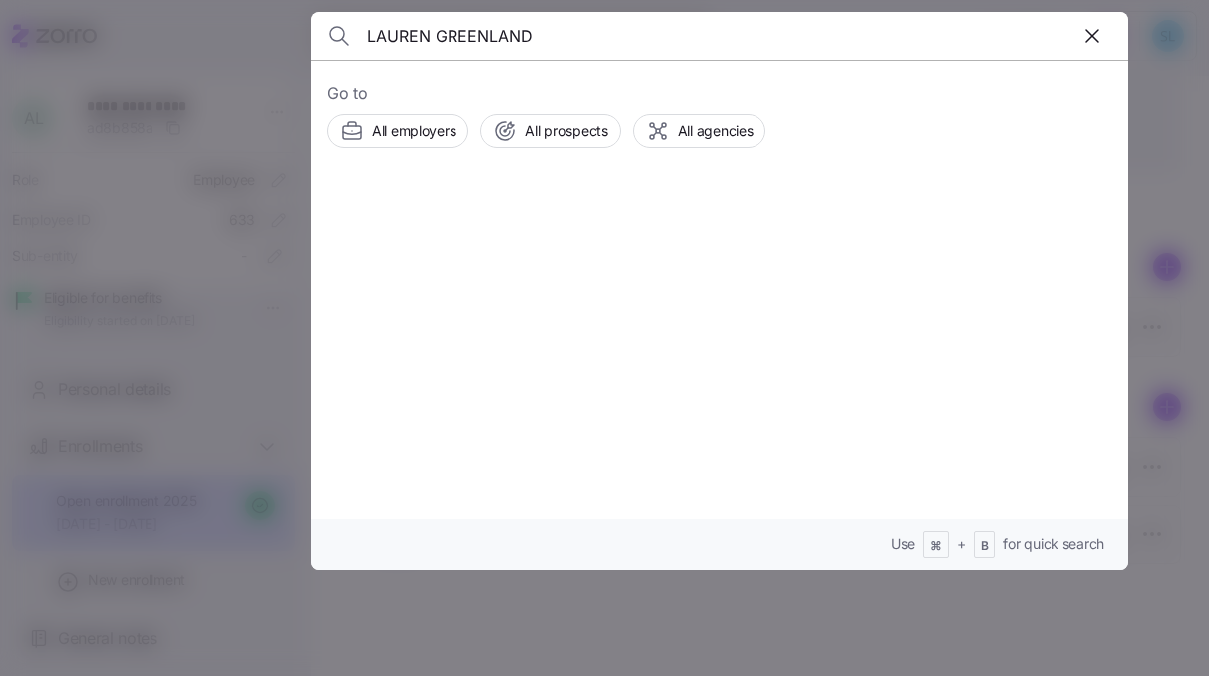
type input "LAUREN GREENLAND"
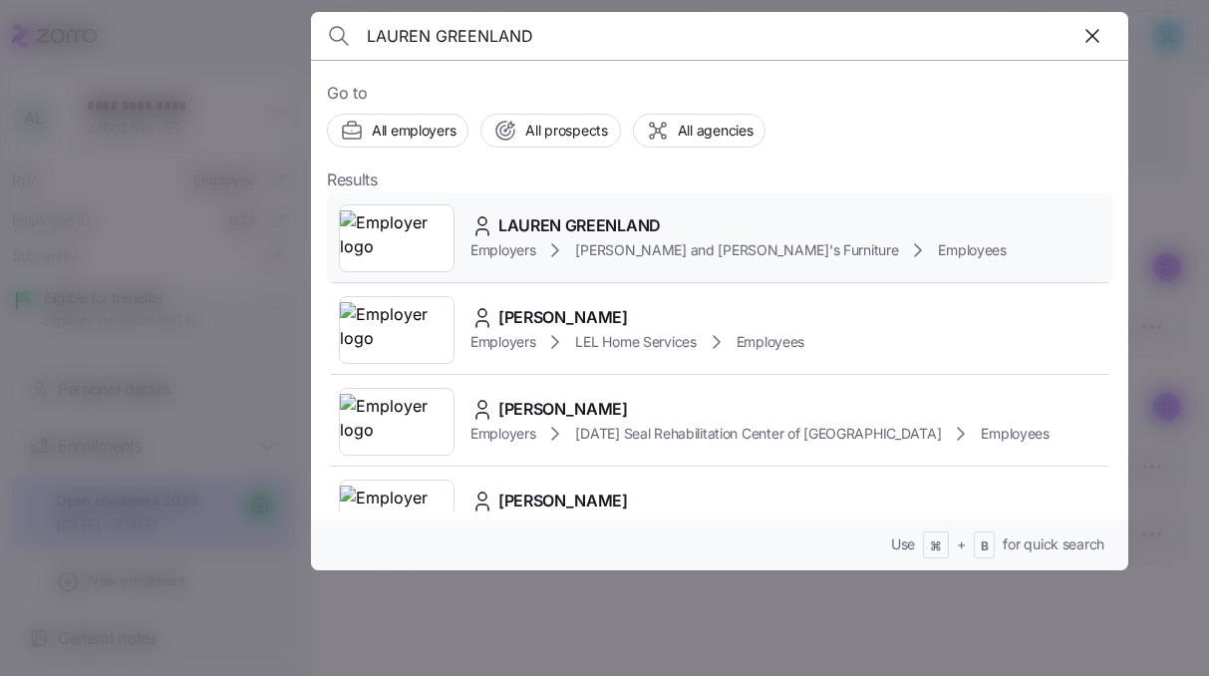
click at [588, 211] on div "[PERSON_NAME] Employers [PERSON_NAME] and [PERSON_NAME]'s Furniture Employees" at bounding box center [720, 238] width 786 height 92
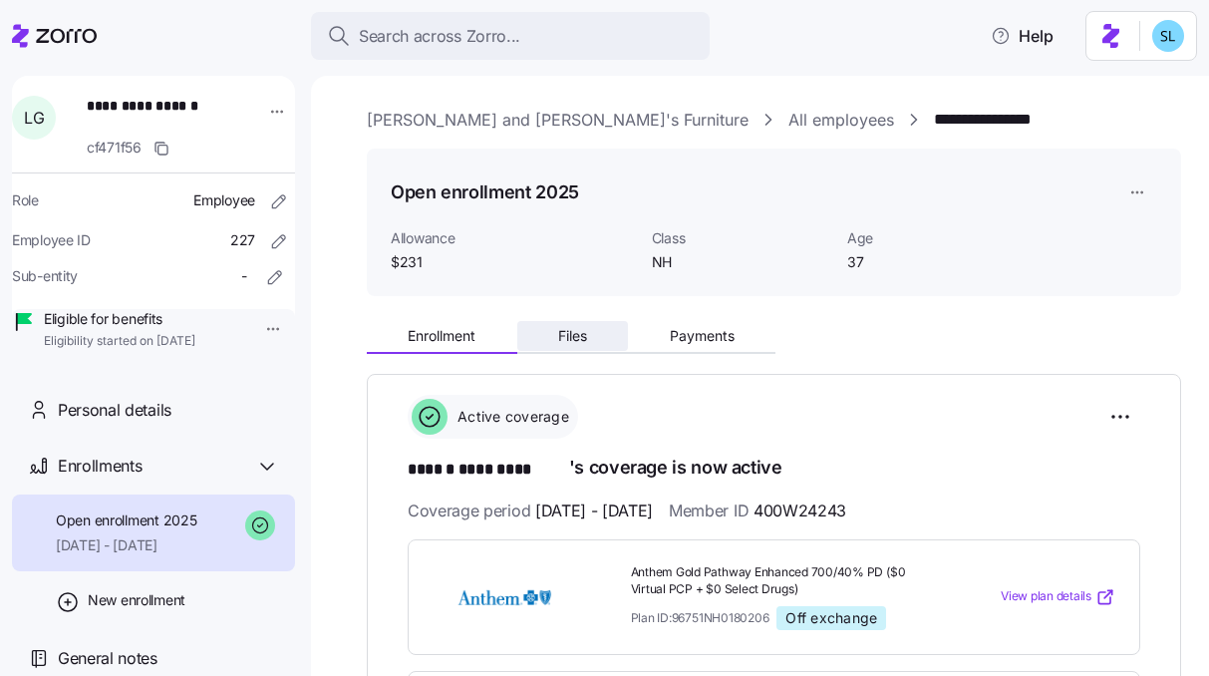
click at [570, 335] on span "Files" at bounding box center [572, 336] width 29 height 14
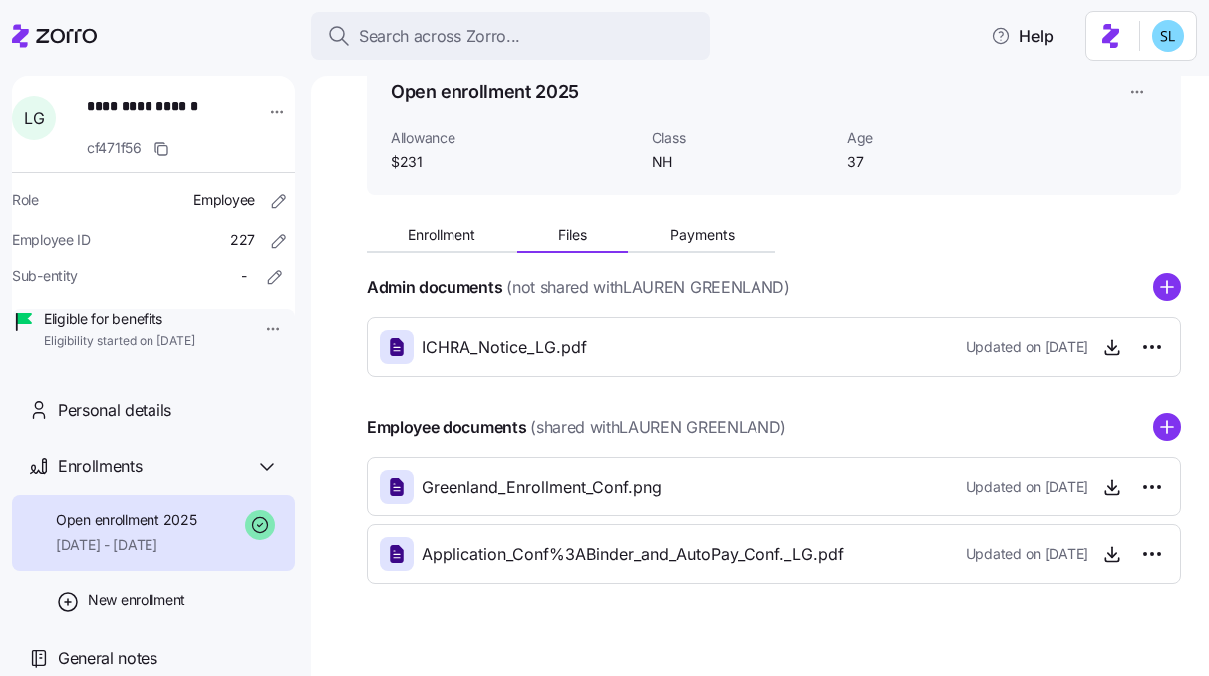
scroll to position [109, 0]
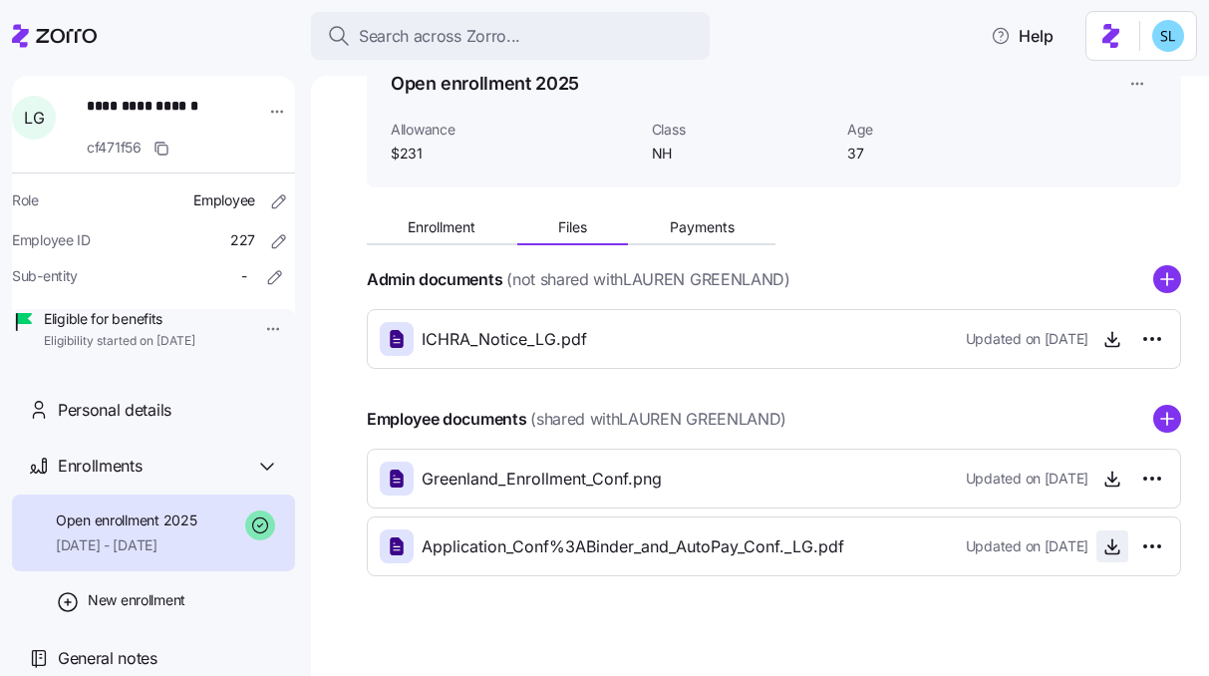
click at [1103, 552] on icon "button" at bounding box center [1113, 546] width 20 height 20
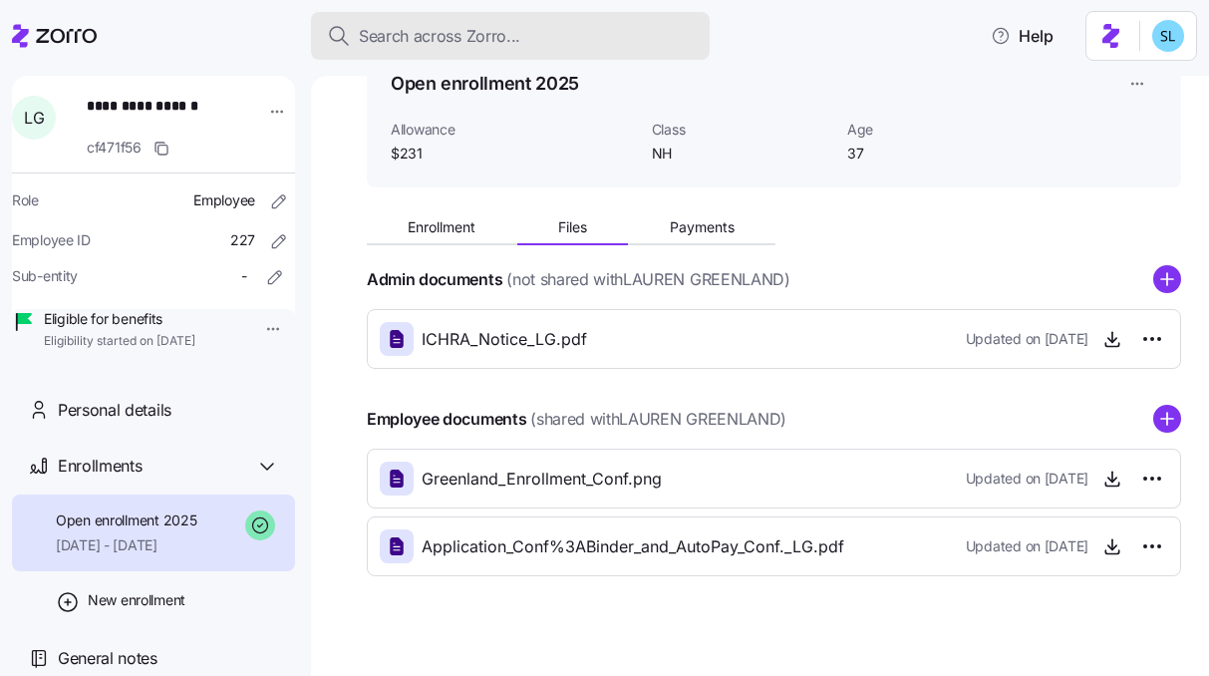
click at [603, 22] on button "Search across Zorro..." at bounding box center [510, 36] width 399 height 48
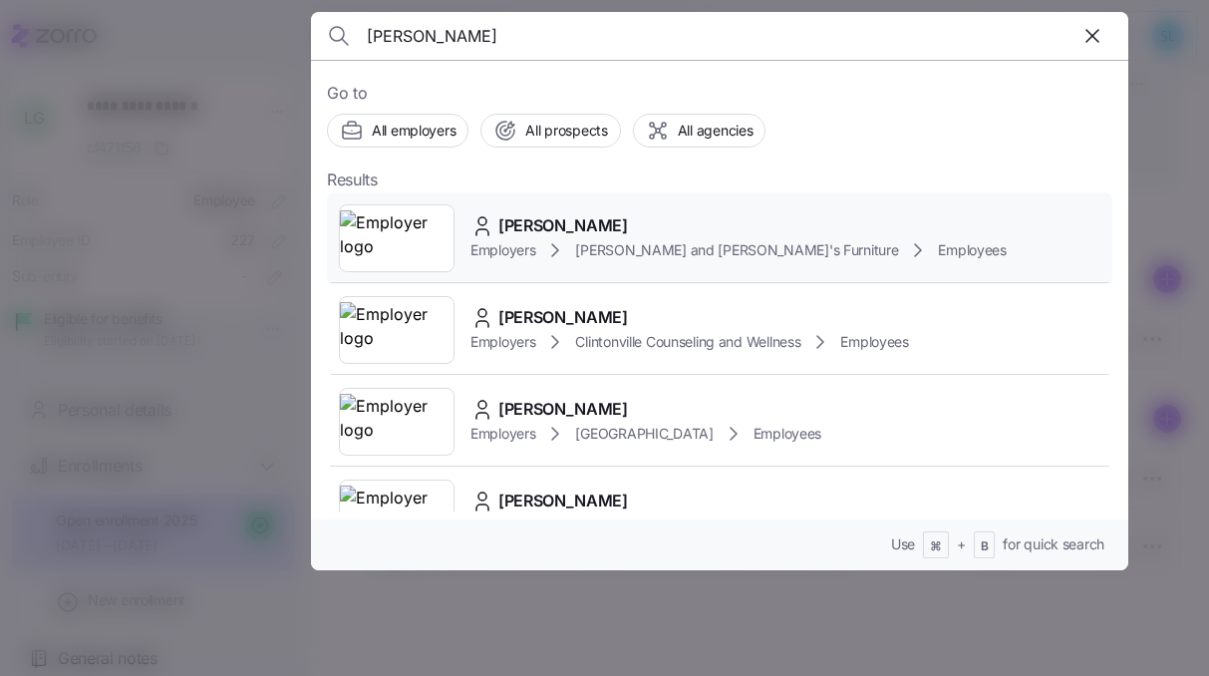
type input "[PERSON_NAME]"
click at [628, 216] on span "[PERSON_NAME]" at bounding box center [564, 225] width 130 height 25
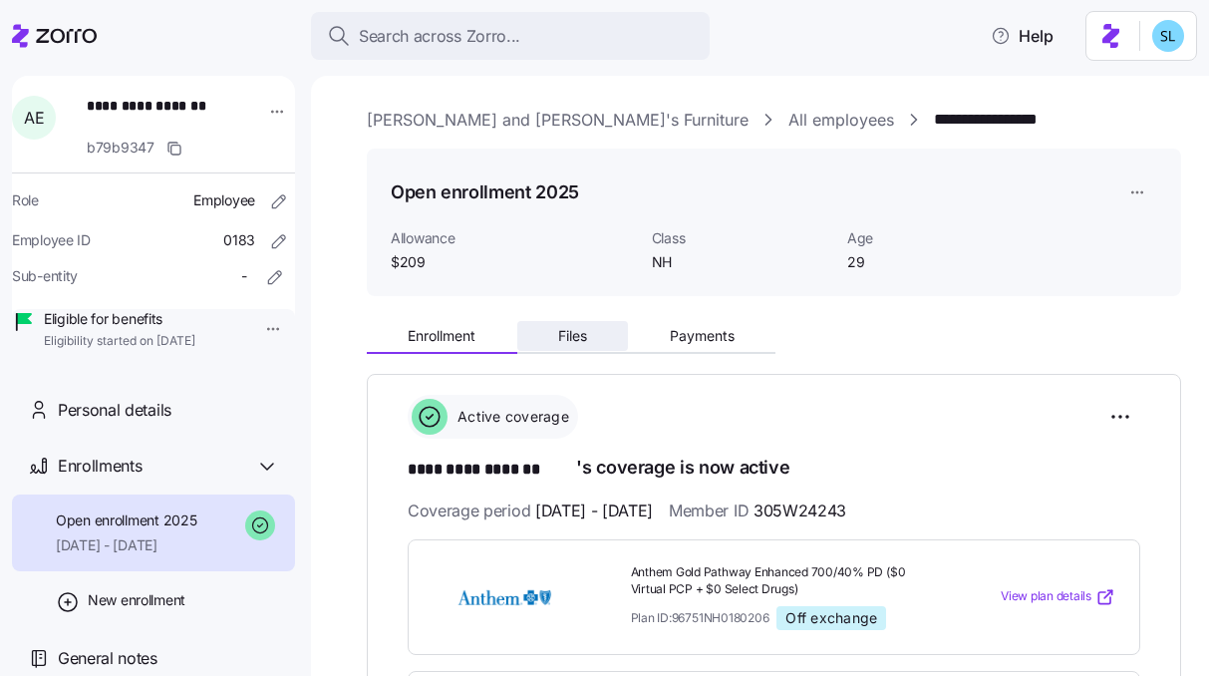
click at [586, 337] on span "Files" at bounding box center [572, 336] width 29 height 14
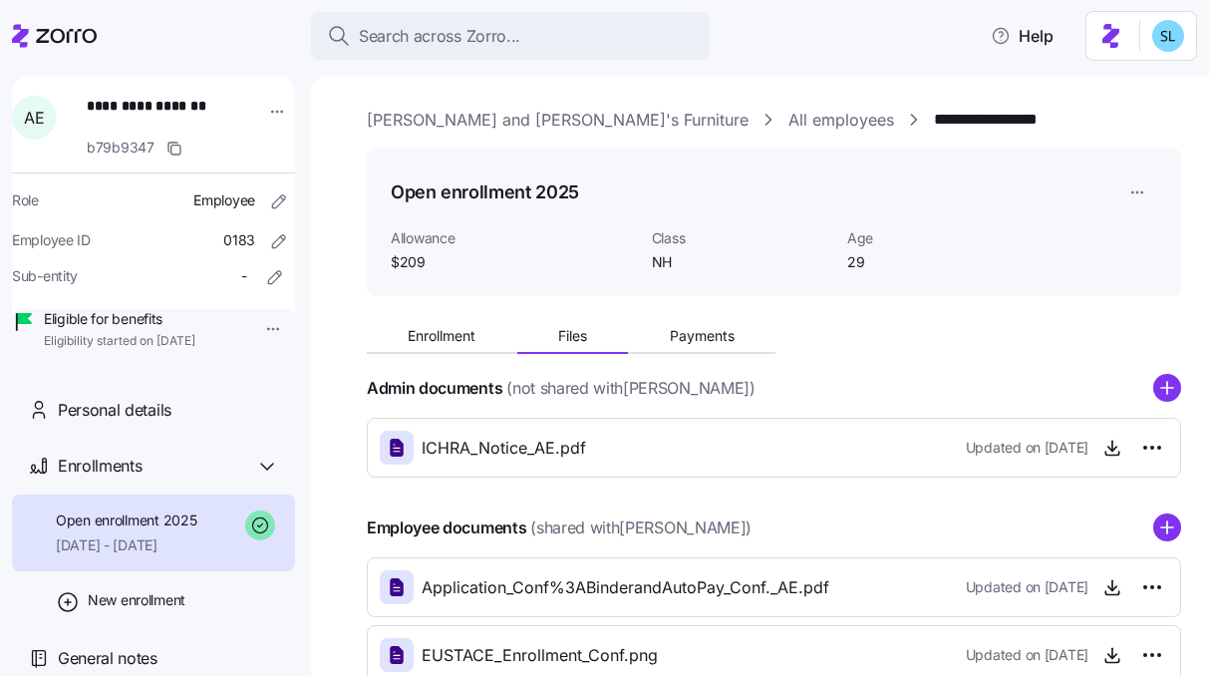
scroll to position [48, 0]
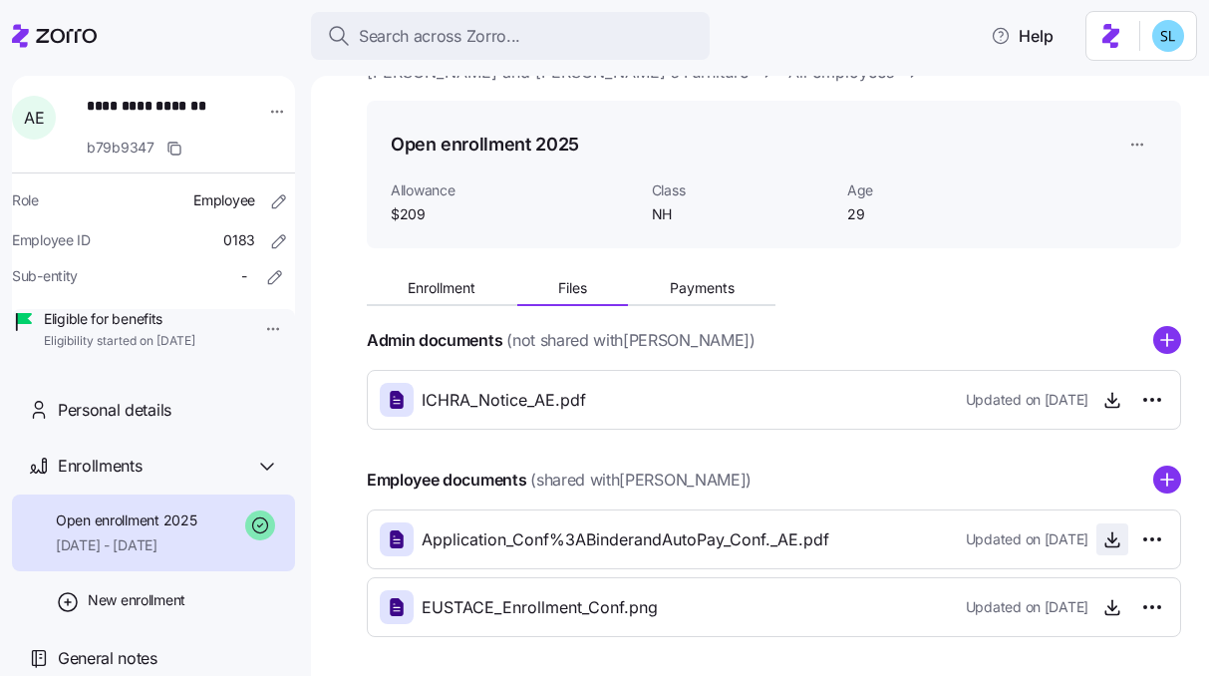
click at [1103, 543] on icon "button" at bounding box center [1113, 539] width 20 height 20
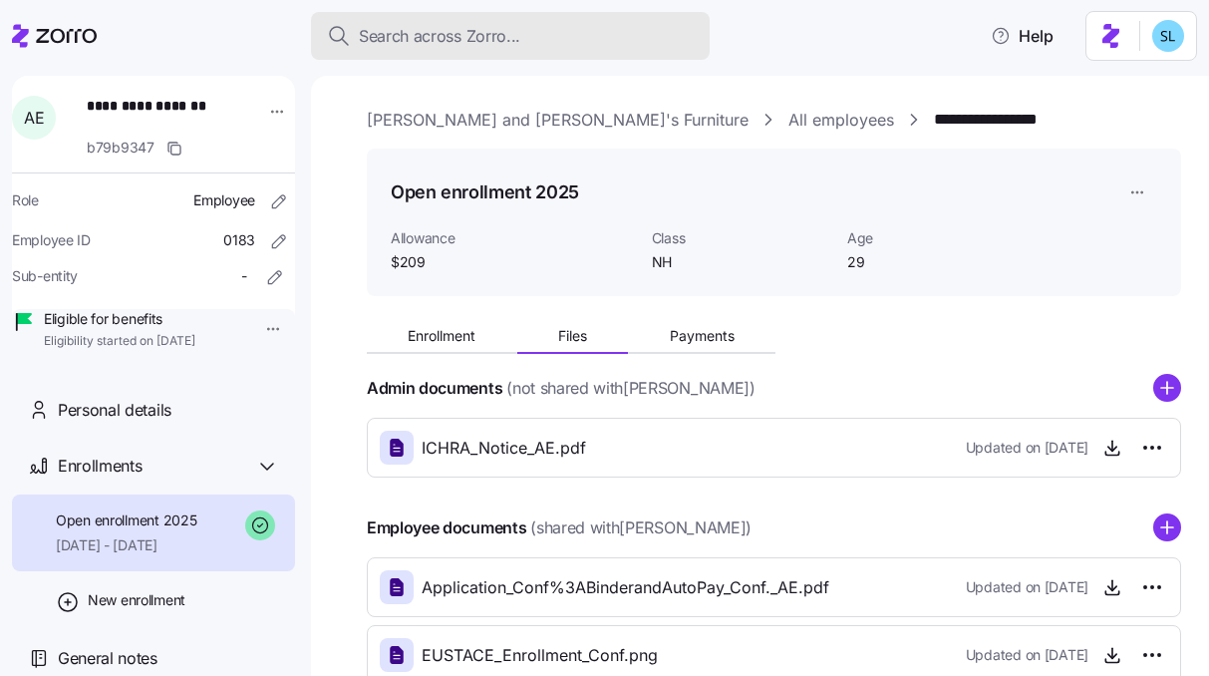
click at [526, 28] on div "Search across Zorro..." at bounding box center [510, 36] width 367 height 25
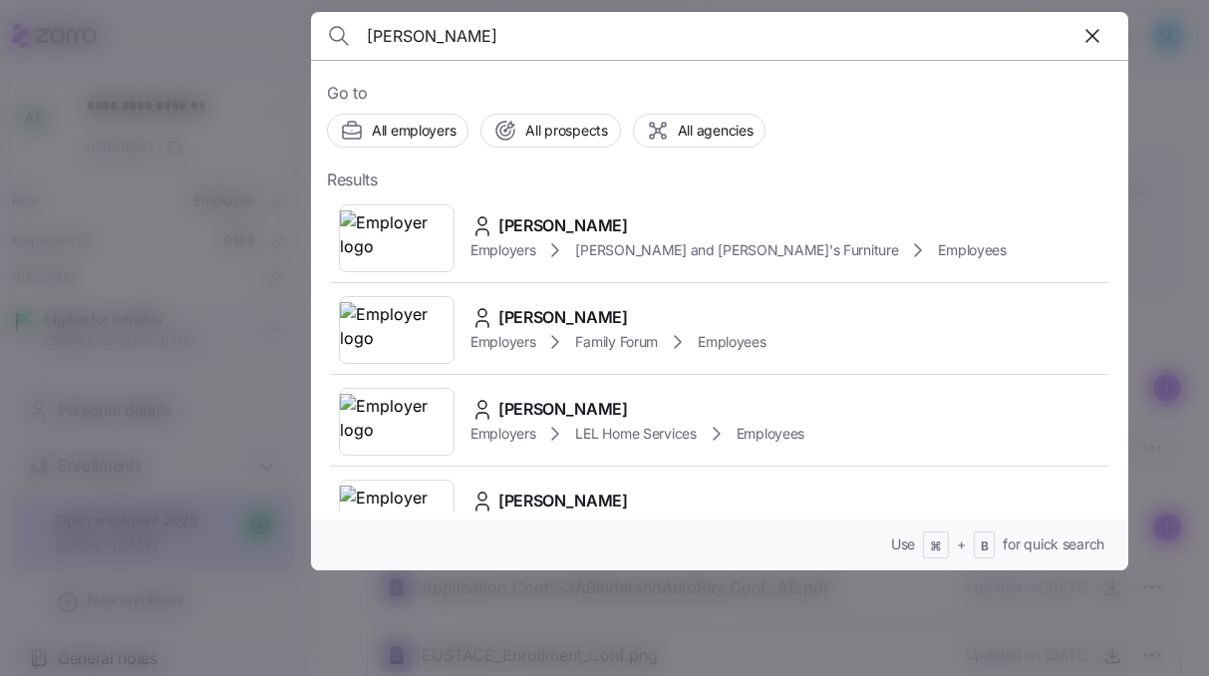
type input "[PERSON_NAME]"
click at [676, 190] on div "Go to All employers All prospects All agencies Results [PERSON_NAME] Employers …" at bounding box center [720, 315] width 818 height 511
click at [670, 212] on div "[PERSON_NAME] Employers [PERSON_NAME] and [PERSON_NAME]'s Furniture Employees" at bounding box center [720, 238] width 786 height 92
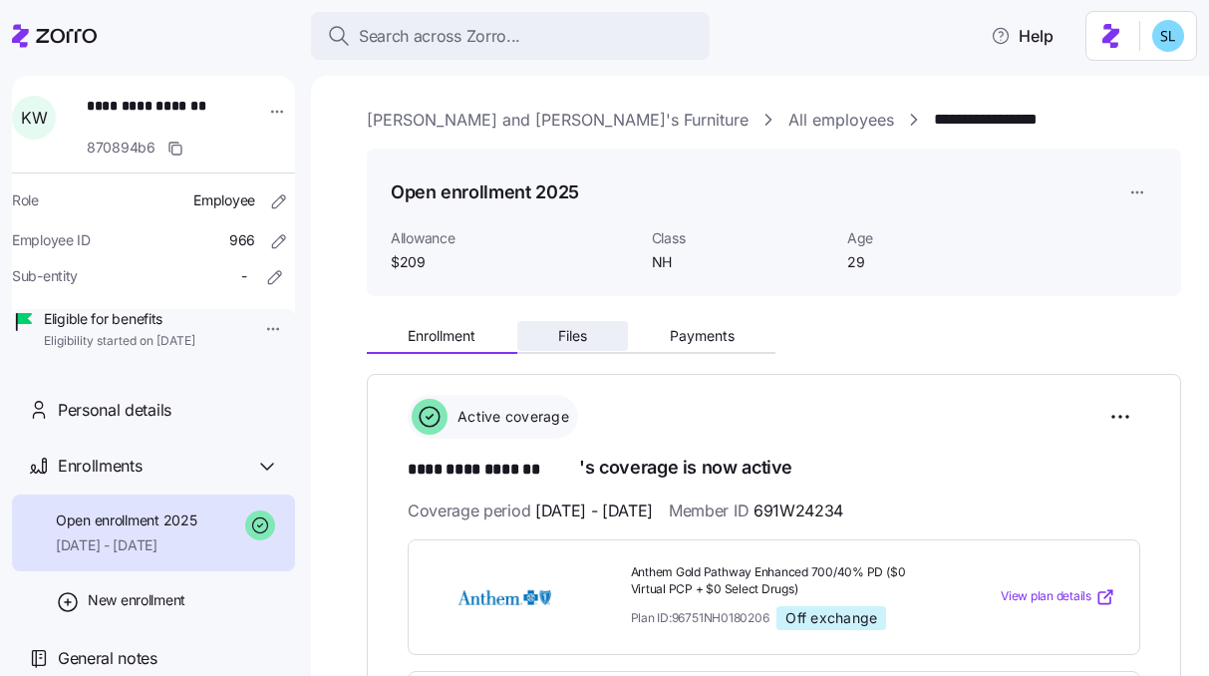
click at [608, 343] on button "Files" at bounding box center [573, 336] width 112 height 30
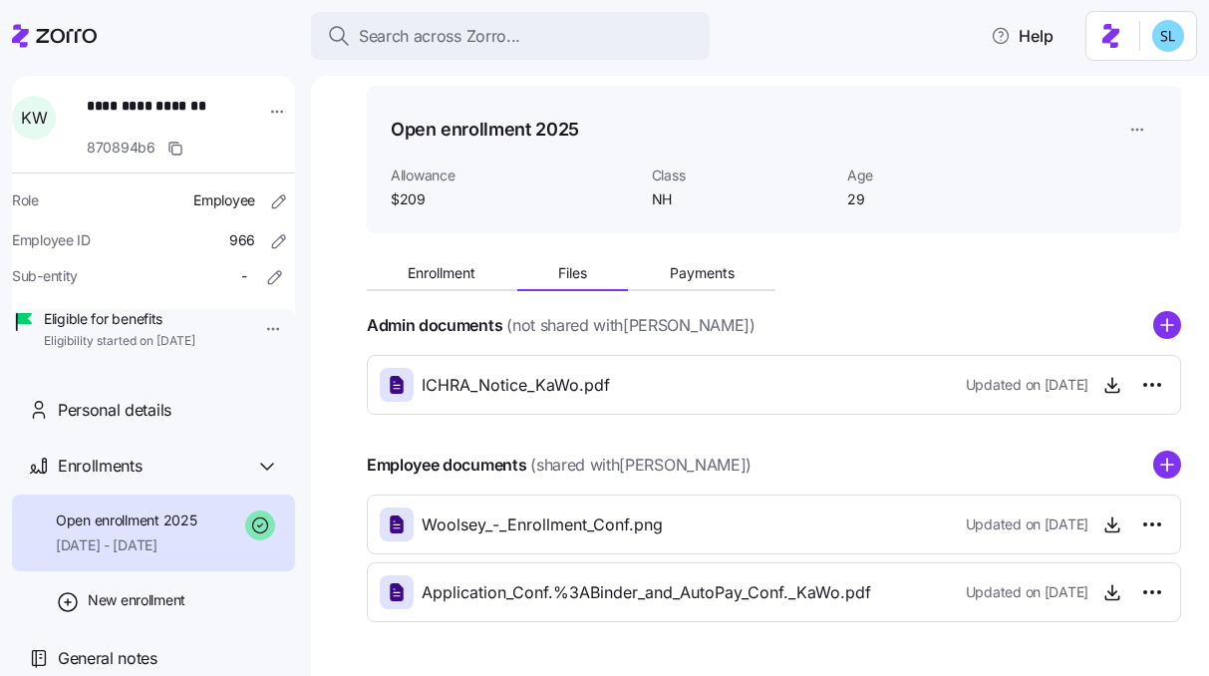
scroll to position [68, 0]
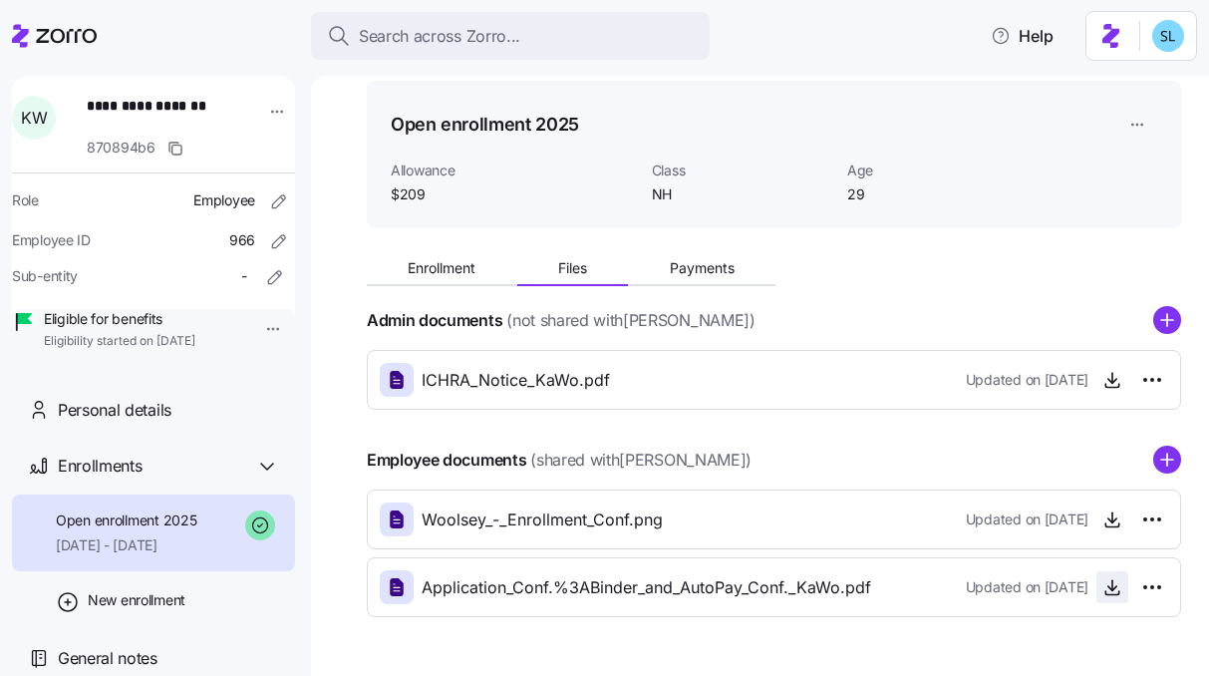
click at [1105, 589] on icon "button" at bounding box center [1113, 587] width 20 height 20
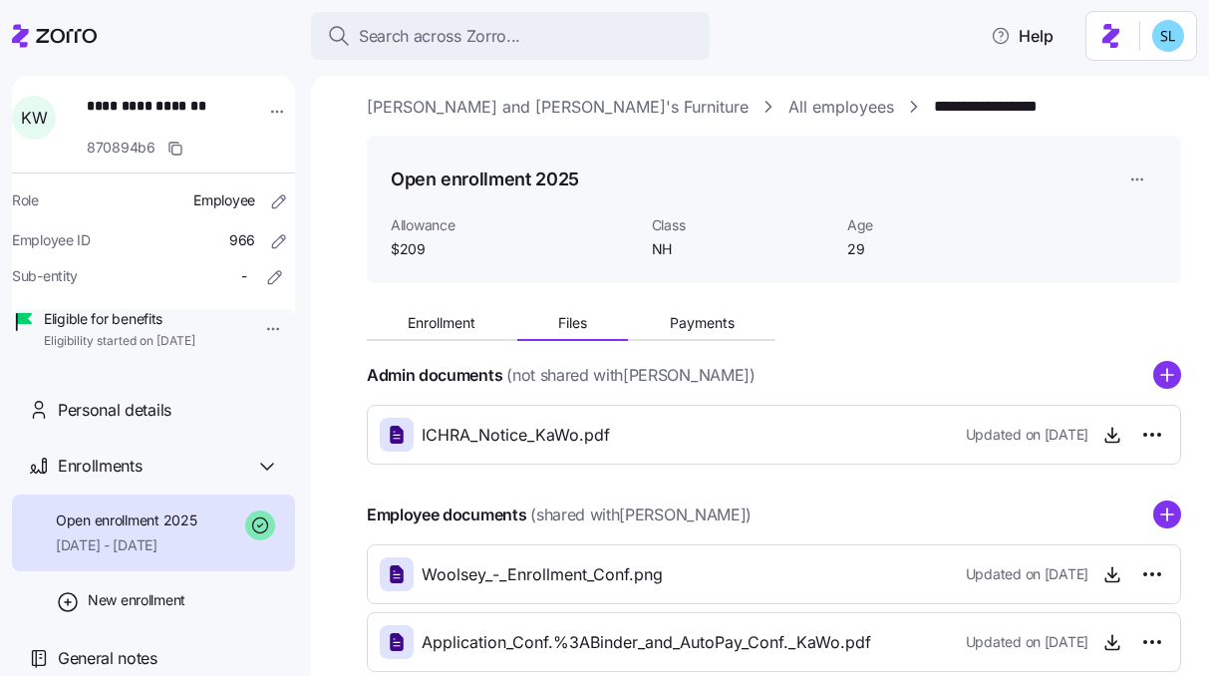
scroll to position [0, 0]
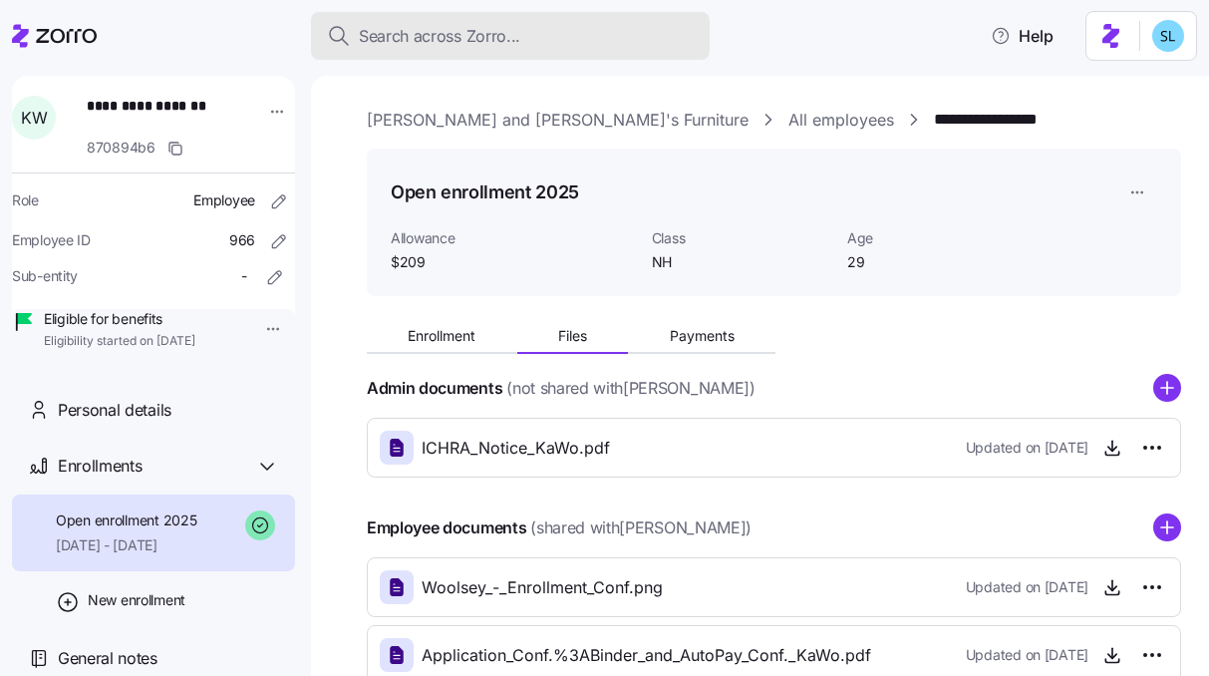
click at [416, 33] on span "Search across Zorro..." at bounding box center [440, 36] width 162 height 25
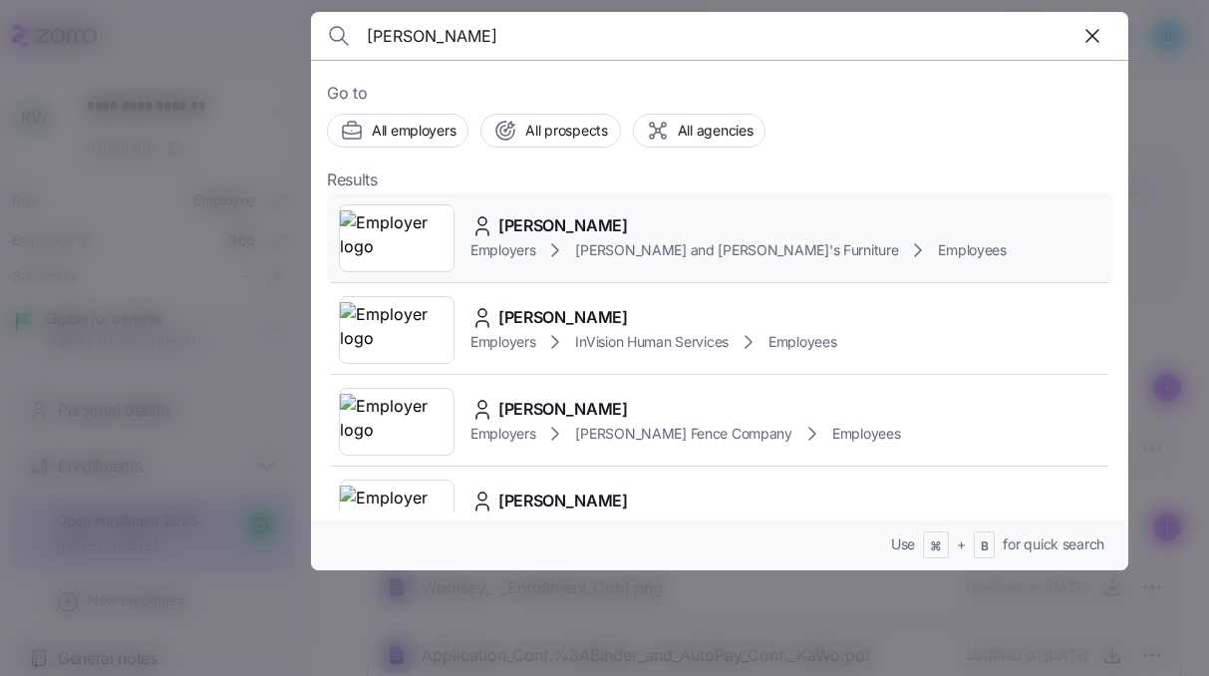
type input "[PERSON_NAME]"
click at [684, 211] on div "[PERSON_NAME] Employers [PERSON_NAME] and [PERSON_NAME]'s Furniture Employees" at bounding box center [720, 238] width 786 height 92
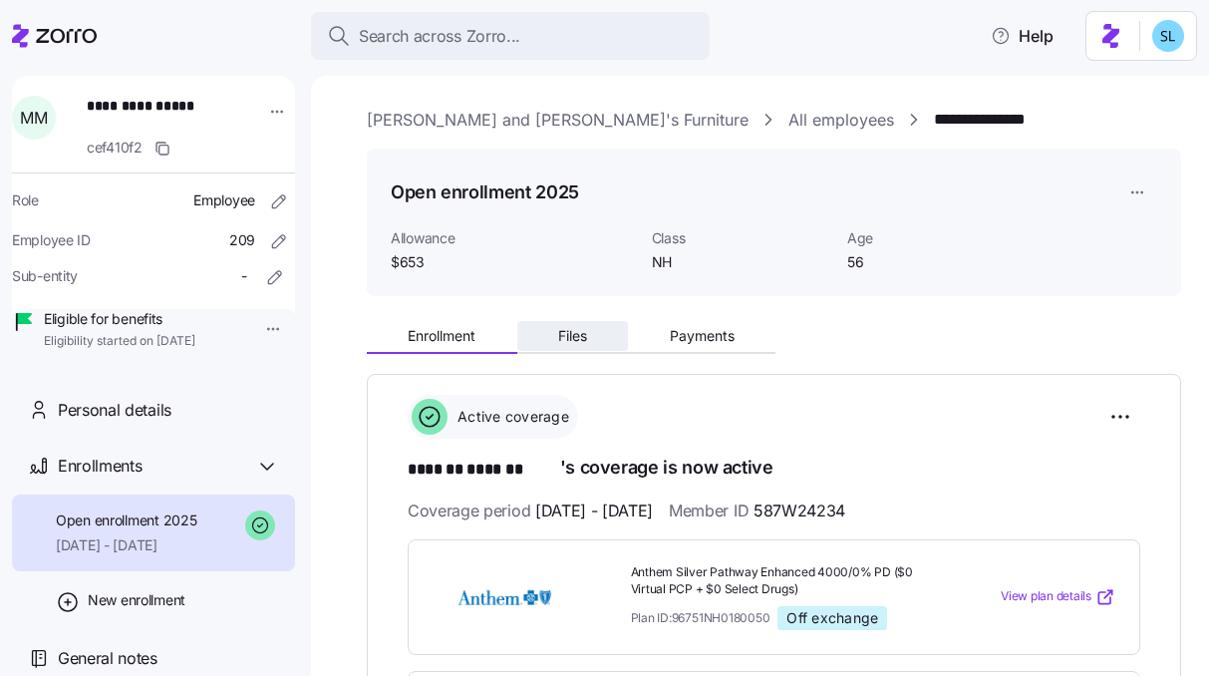
click at [607, 336] on button "Files" at bounding box center [573, 336] width 112 height 30
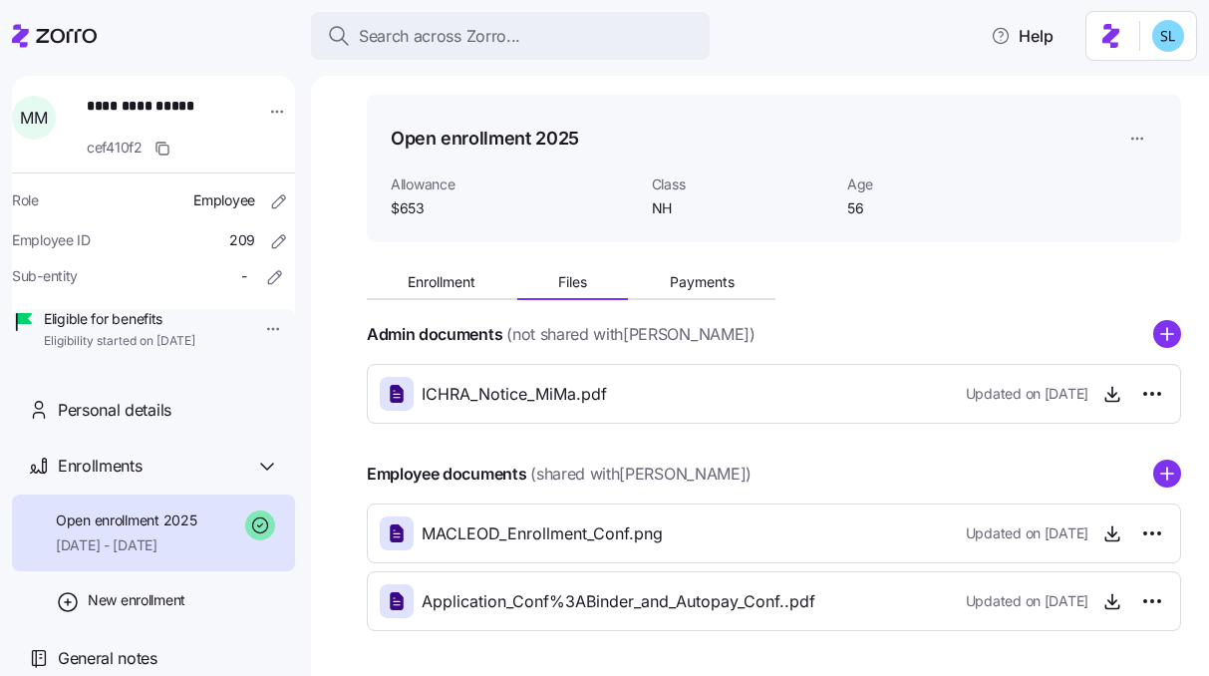
scroll to position [60, 0]
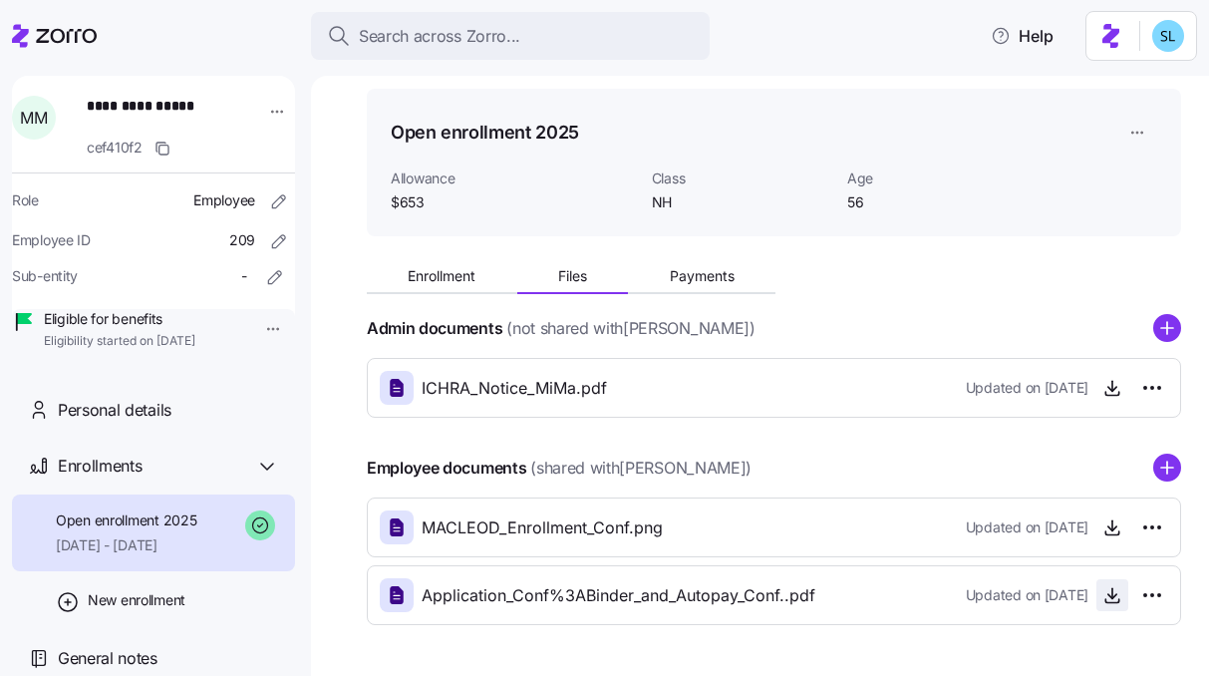
click at [1105, 599] on icon "button" at bounding box center [1113, 595] width 20 height 20
click at [1103, 530] on icon "button" at bounding box center [1113, 527] width 20 height 20
click at [1108, 601] on span "button" at bounding box center [1113, 595] width 30 height 30
click at [1103, 594] on icon "button" at bounding box center [1113, 595] width 20 height 20
click at [726, 276] on span "Payments" at bounding box center [702, 276] width 65 height 14
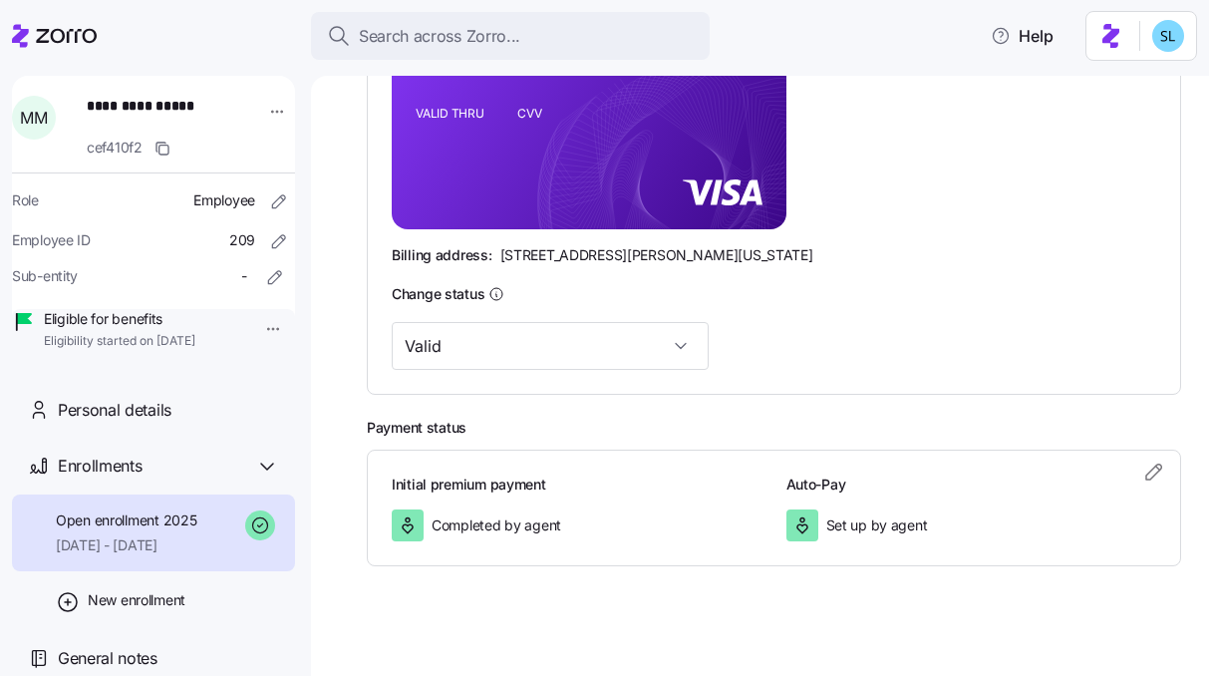
scroll to position [601, 0]
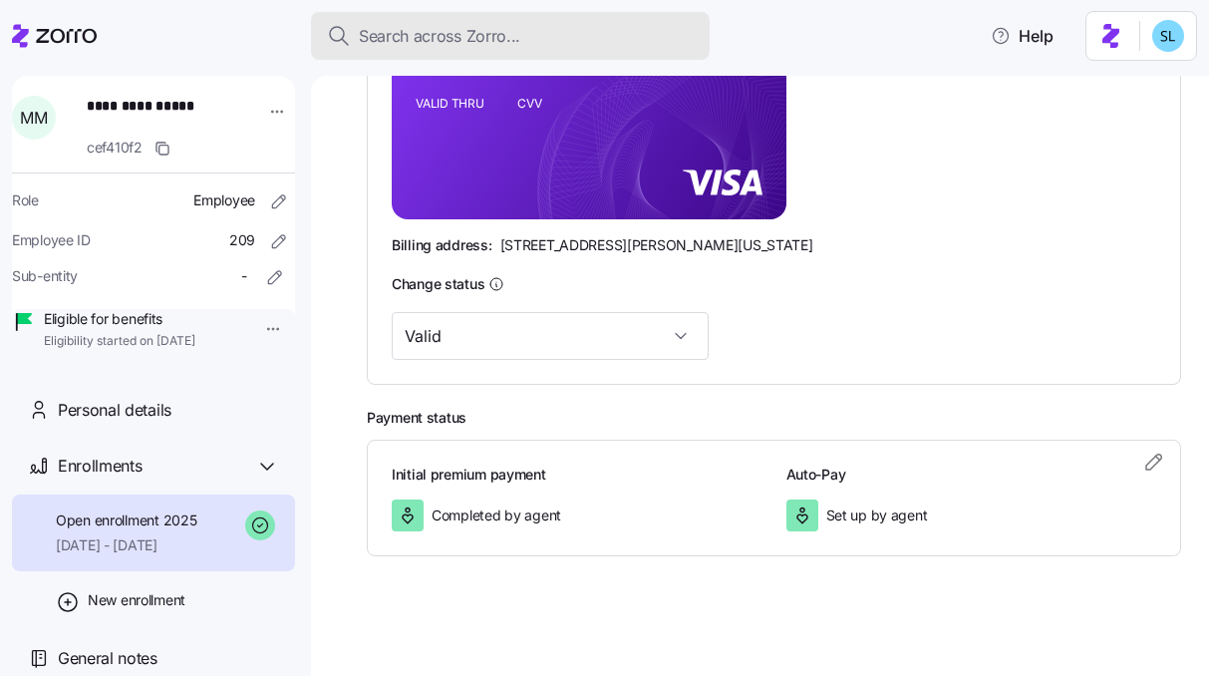
click at [506, 45] on span "Search across Zorro..." at bounding box center [440, 36] width 162 height 25
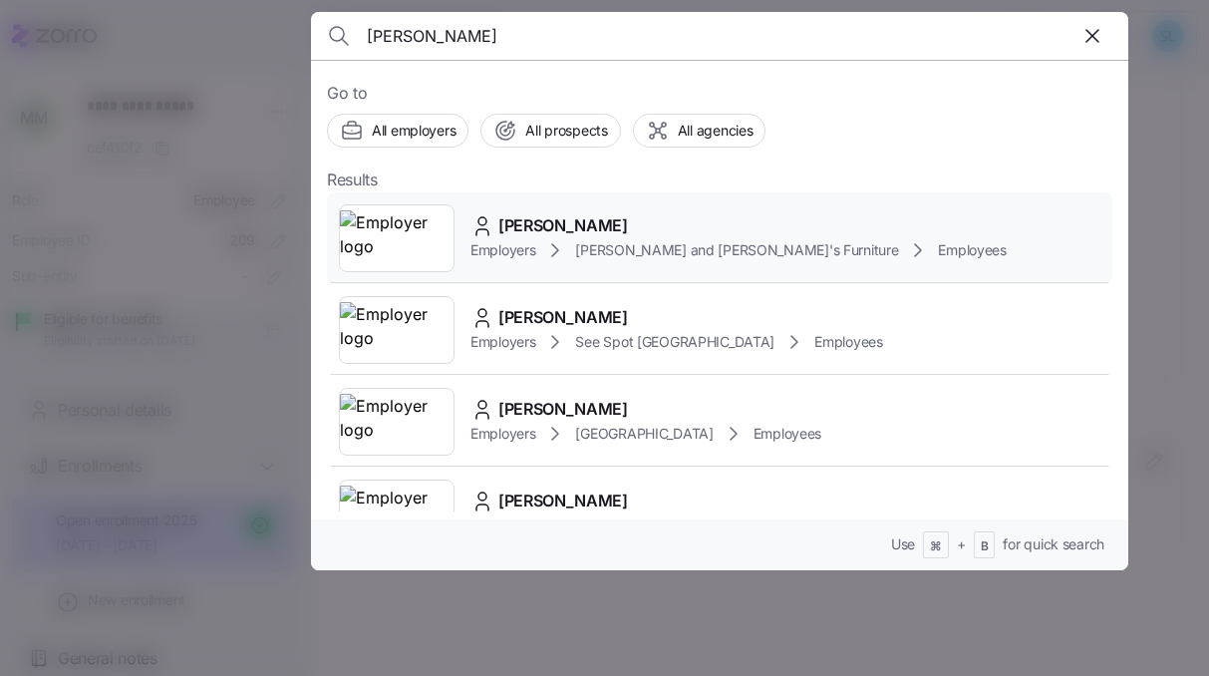
type input "[PERSON_NAME]"
click at [593, 206] on div "[PERSON_NAME] Employers [PERSON_NAME] and [PERSON_NAME]'s Furniture Employees" at bounding box center [720, 238] width 786 height 92
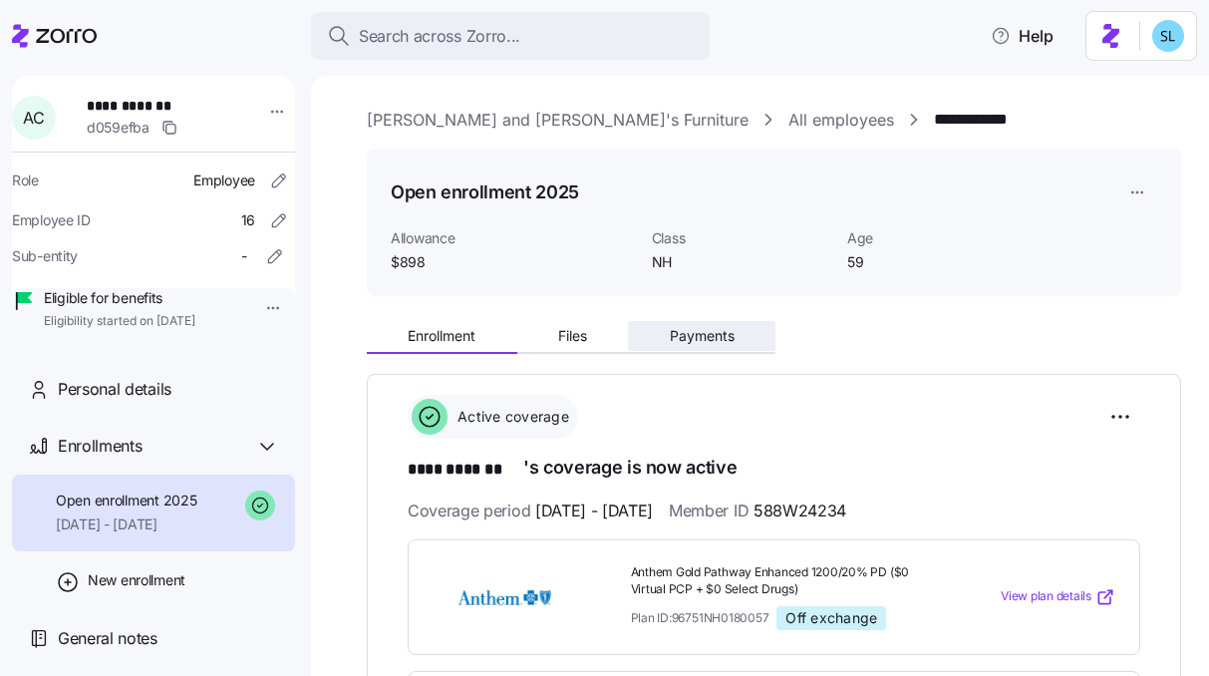
click at [660, 325] on button "Payments" at bounding box center [702, 336] width 148 height 30
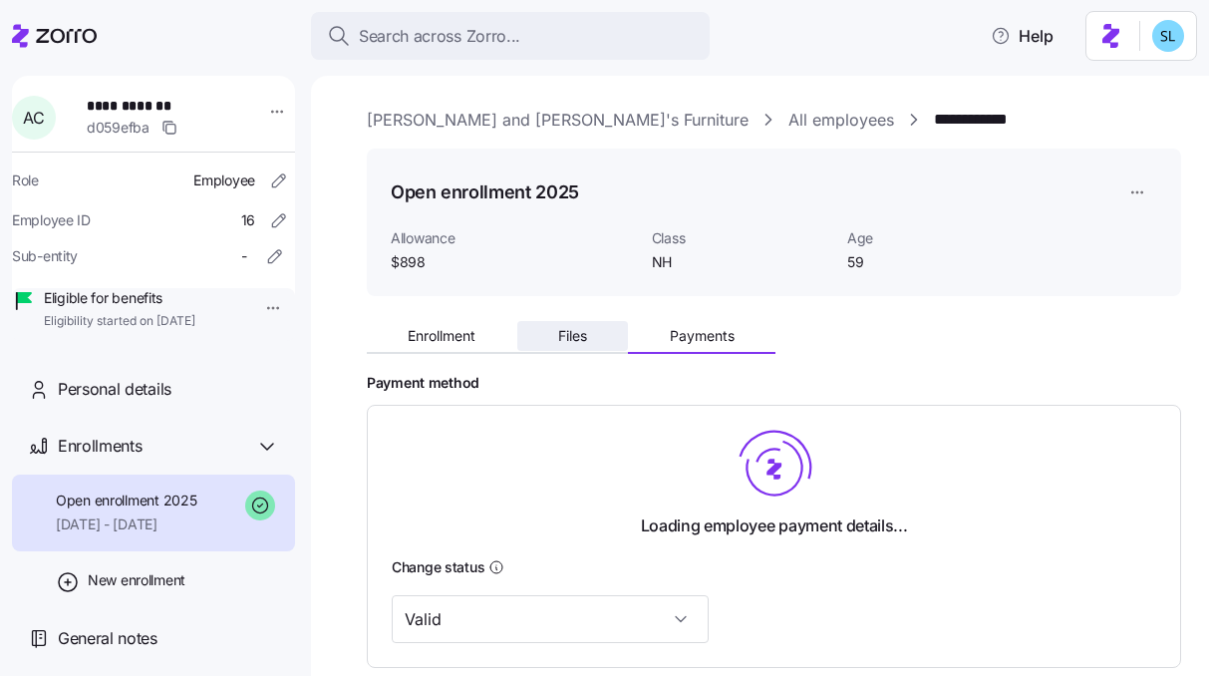
click at [604, 336] on button "Files" at bounding box center [573, 336] width 112 height 30
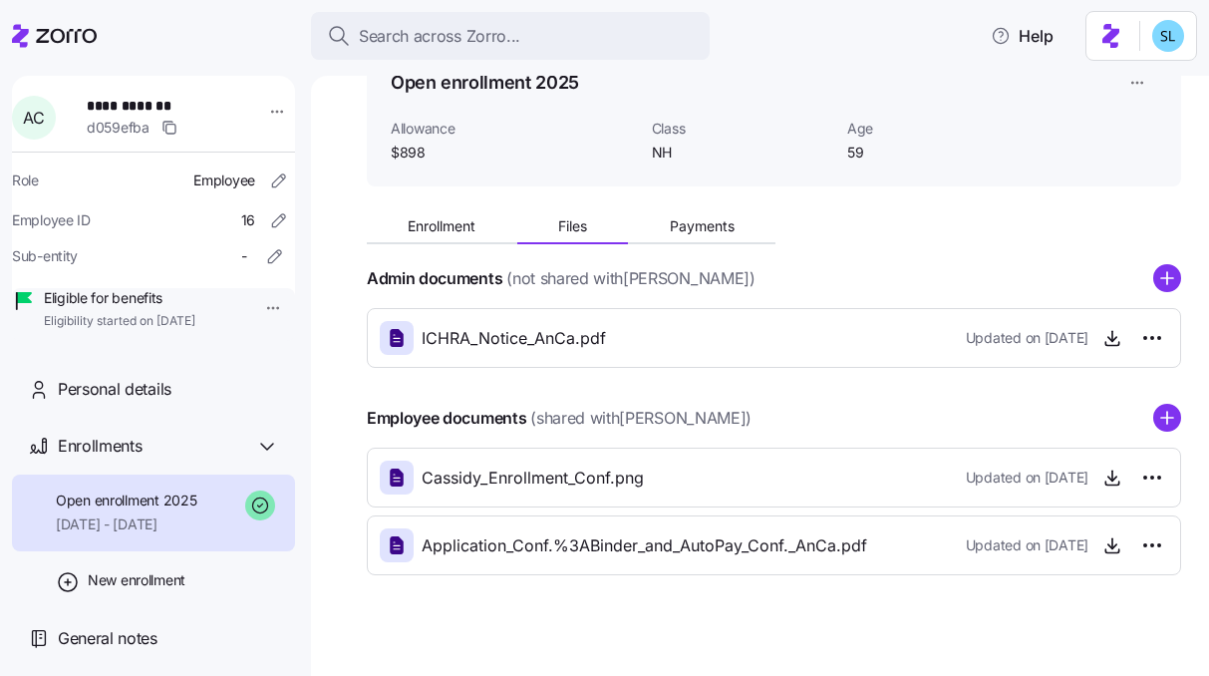
scroll to position [117, 0]
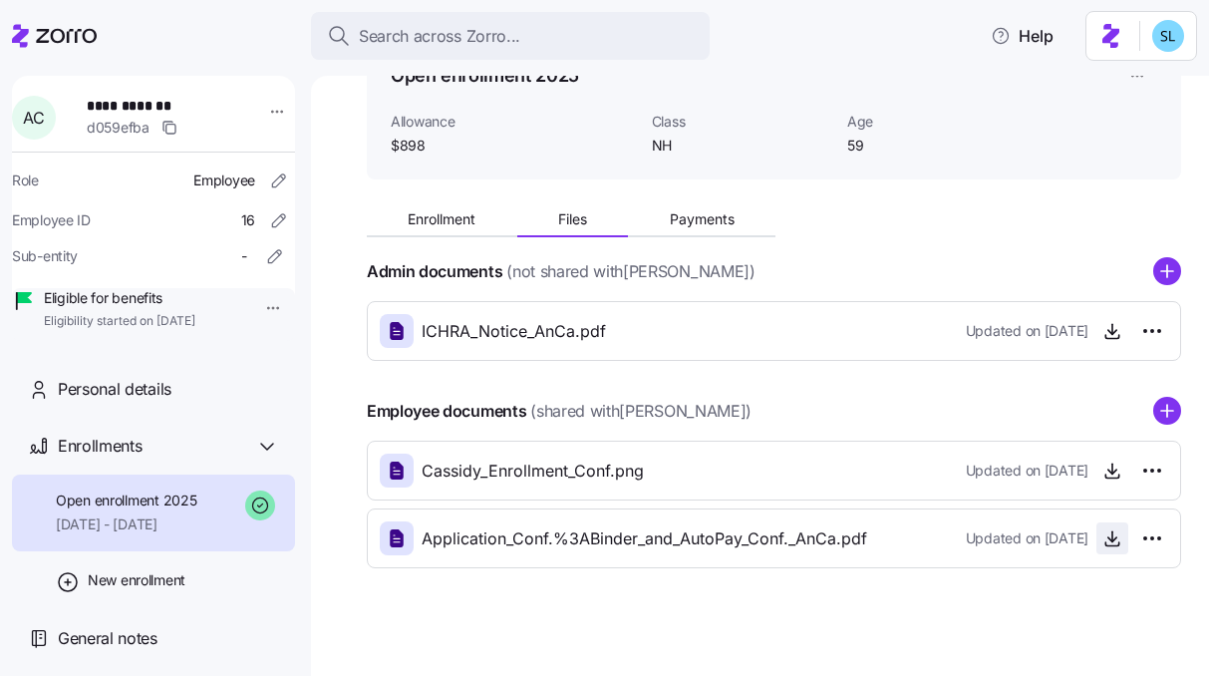
click at [1098, 550] on span "button" at bounding box center [1113, 538] width 30 height 30
click at [1103, 538] on icon "button" at bounding box center [1113, 538] width 20 height 20
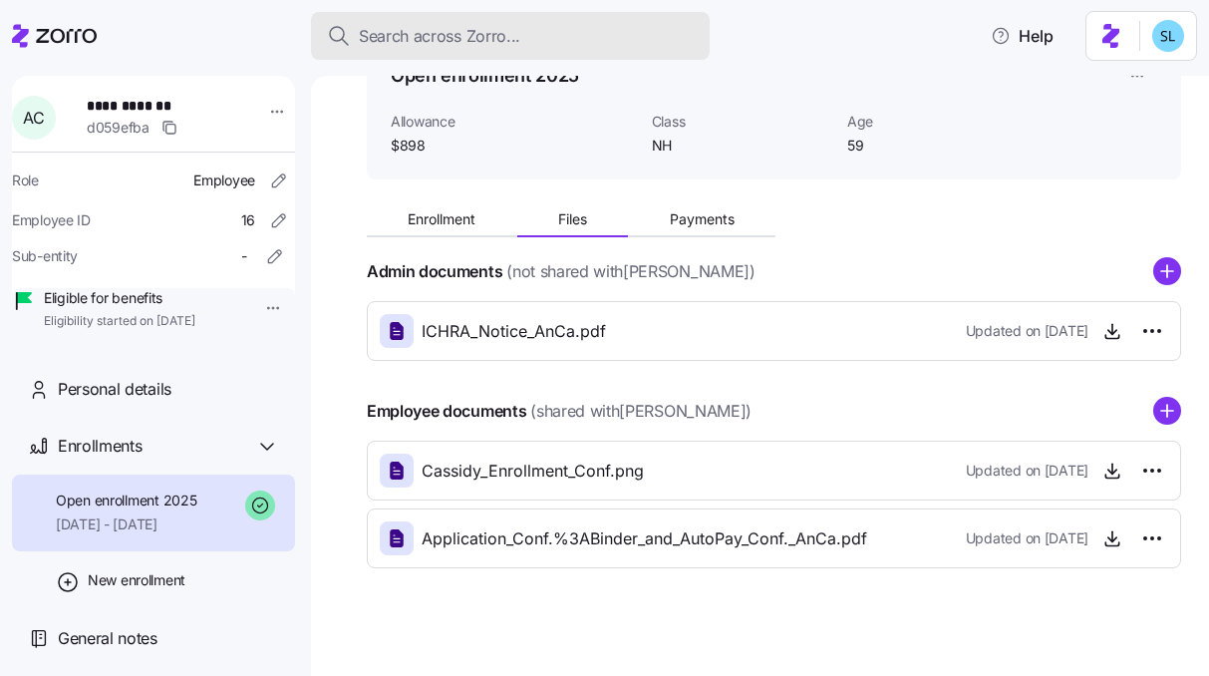
click at [646, 34] on div "Search across Zorro..." at bounding box center [510, 36] width 367 height 25
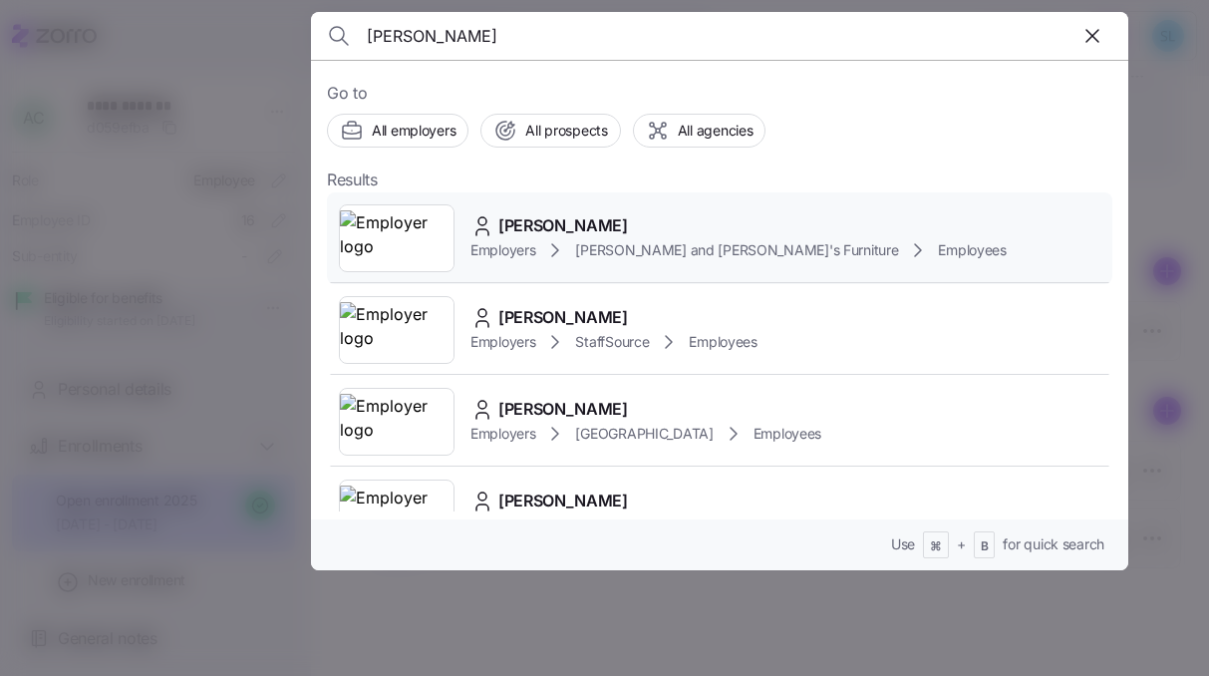
type input "[PERSON_NAME]"
click at [623, 207] on div "[PERSON_NAME] Employers [PERSON_NAME] and [PERSON_NAME]'s Furniture Employees" at bounding box center [720, 238] width 786 height 92
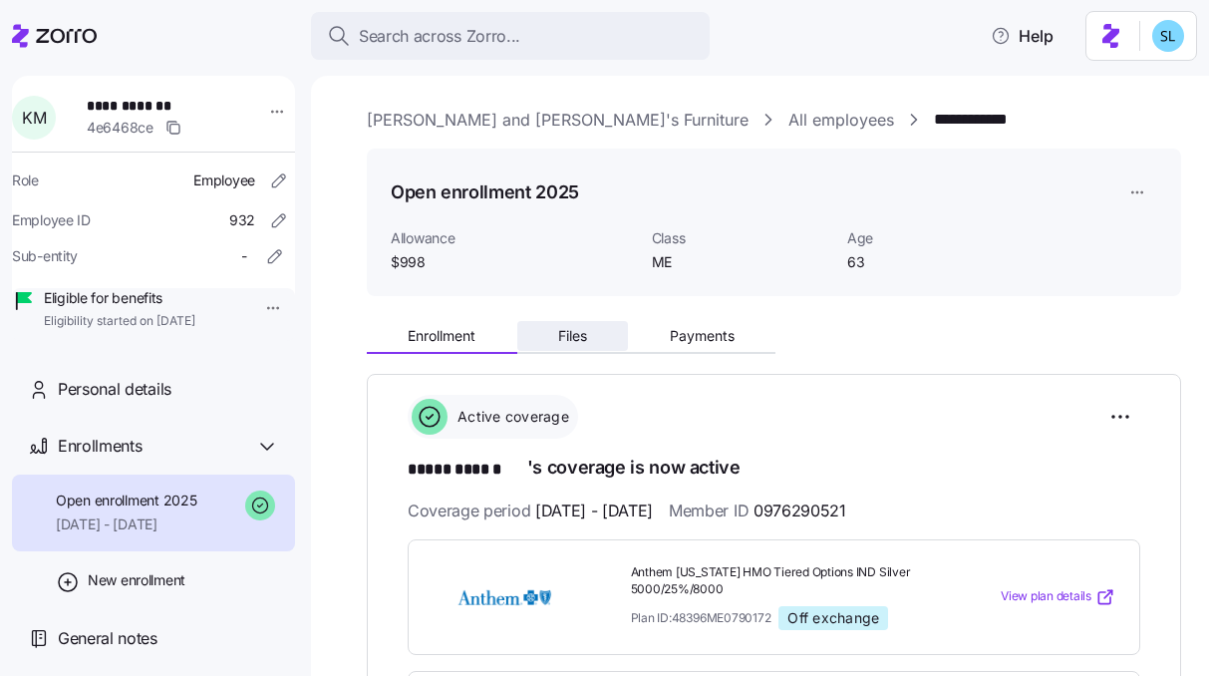
click at [617, 349] on button "Files" at bounding box center [573, 336] width 112 height 30
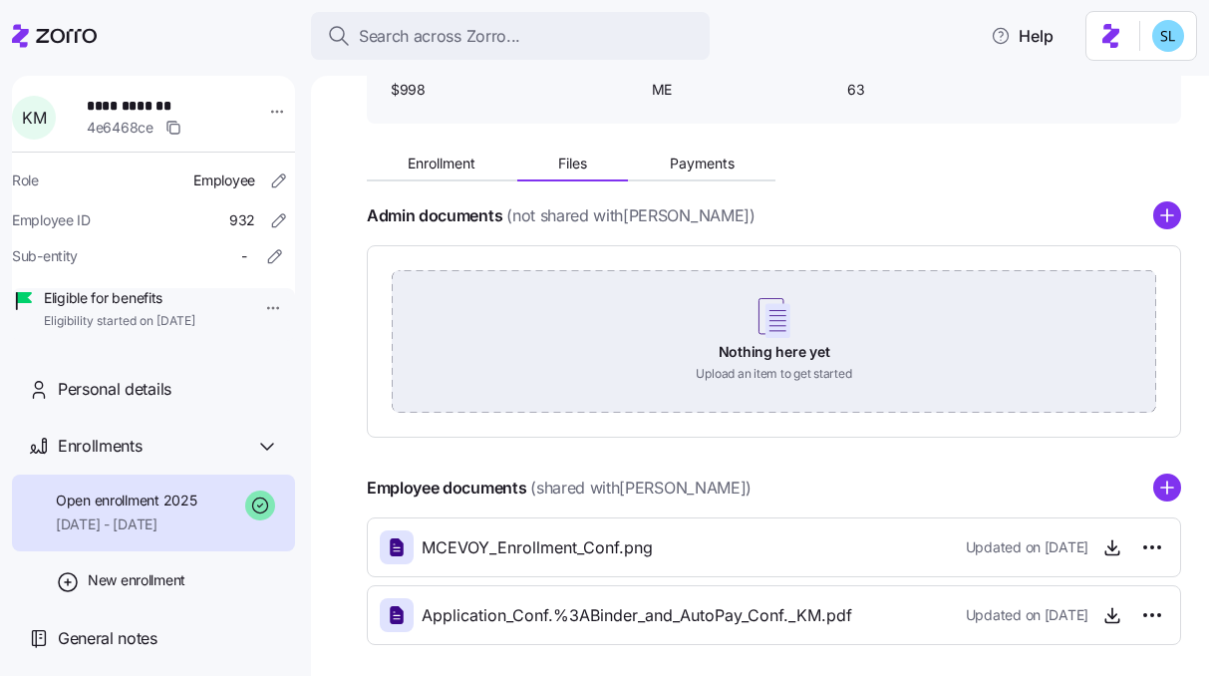
scroll to position [261, 0]
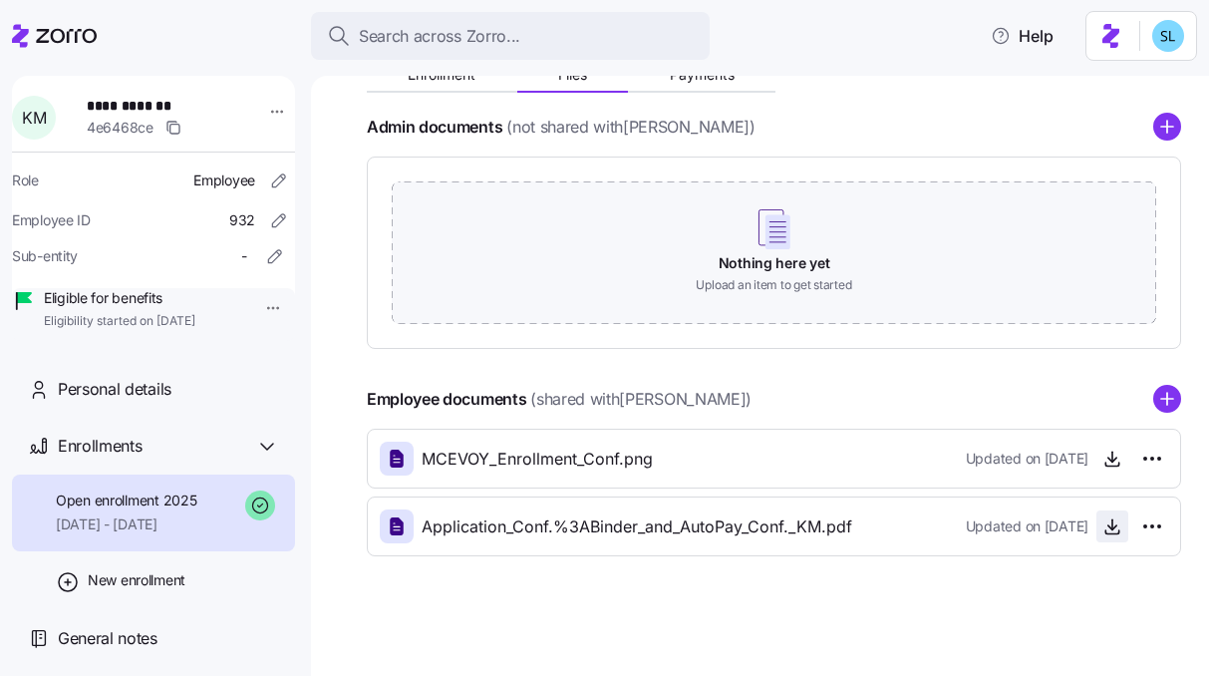
click at [1103, 531] on icon "button" at bounding box center [1113, 526] width 20 height 20
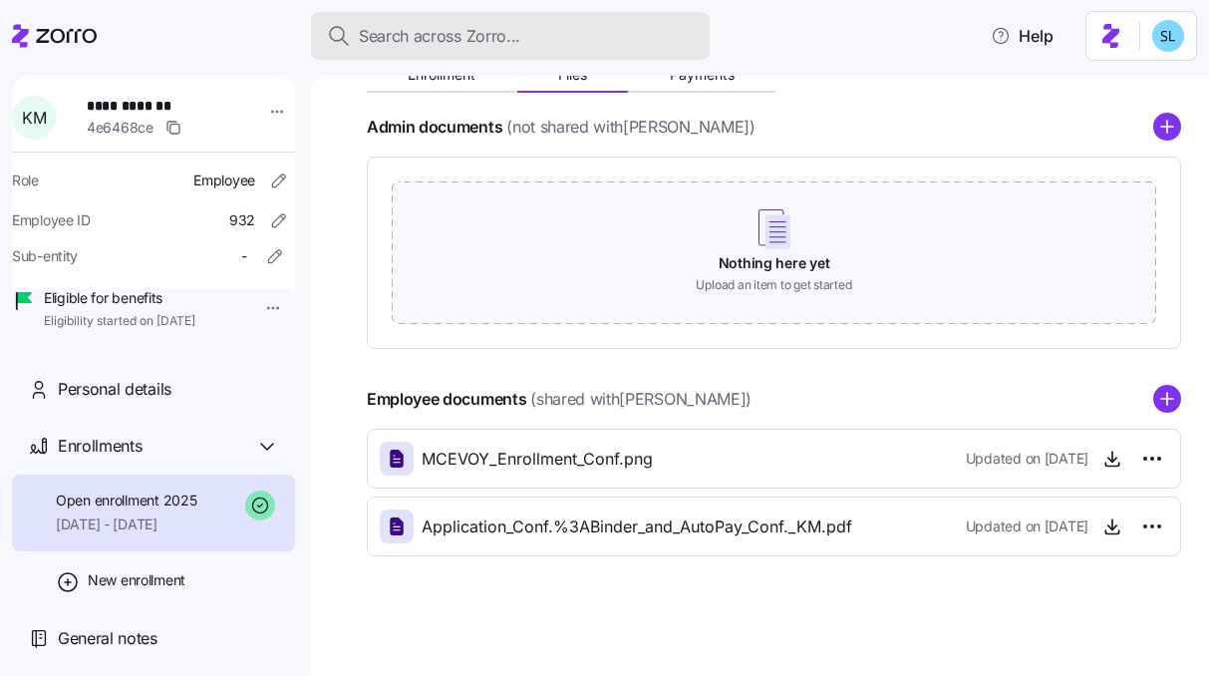
click at [477, 27] on span "Search across Zorro..." at bounding box center [440, 36] width 162 height 25
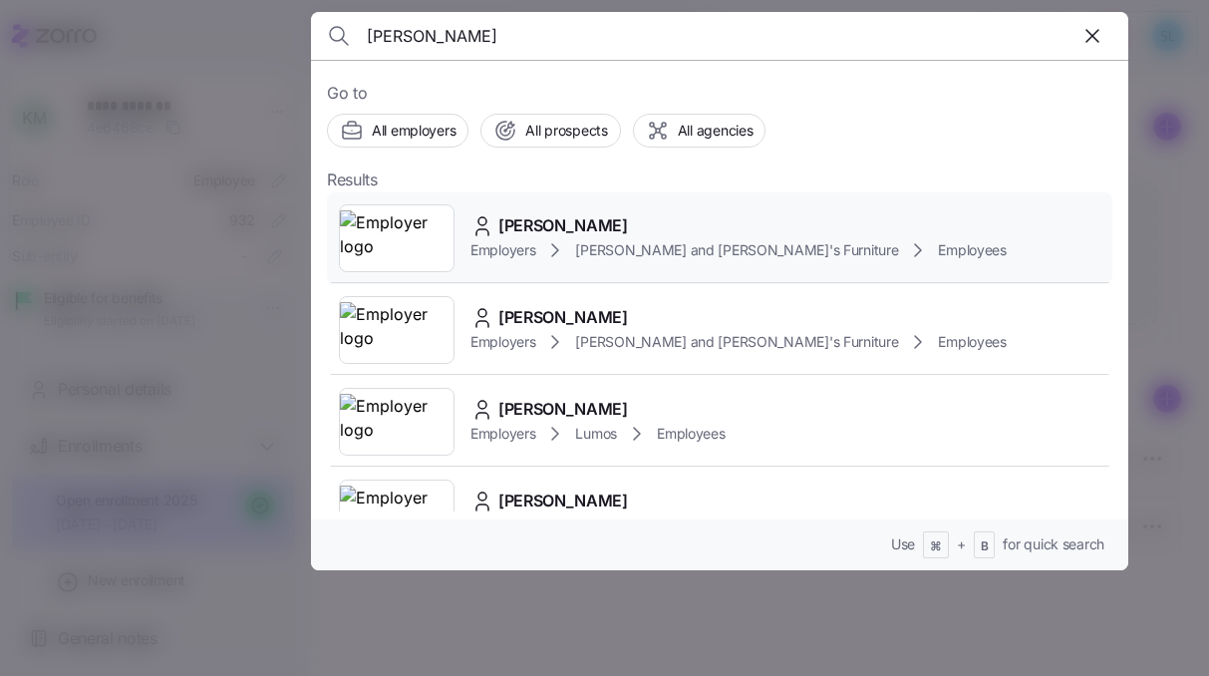
type input "[PERSON_NAME]"
click at [628, 222] on span "[PERSON_NAME]" at bounding box center [564, 225] width 130 height 25
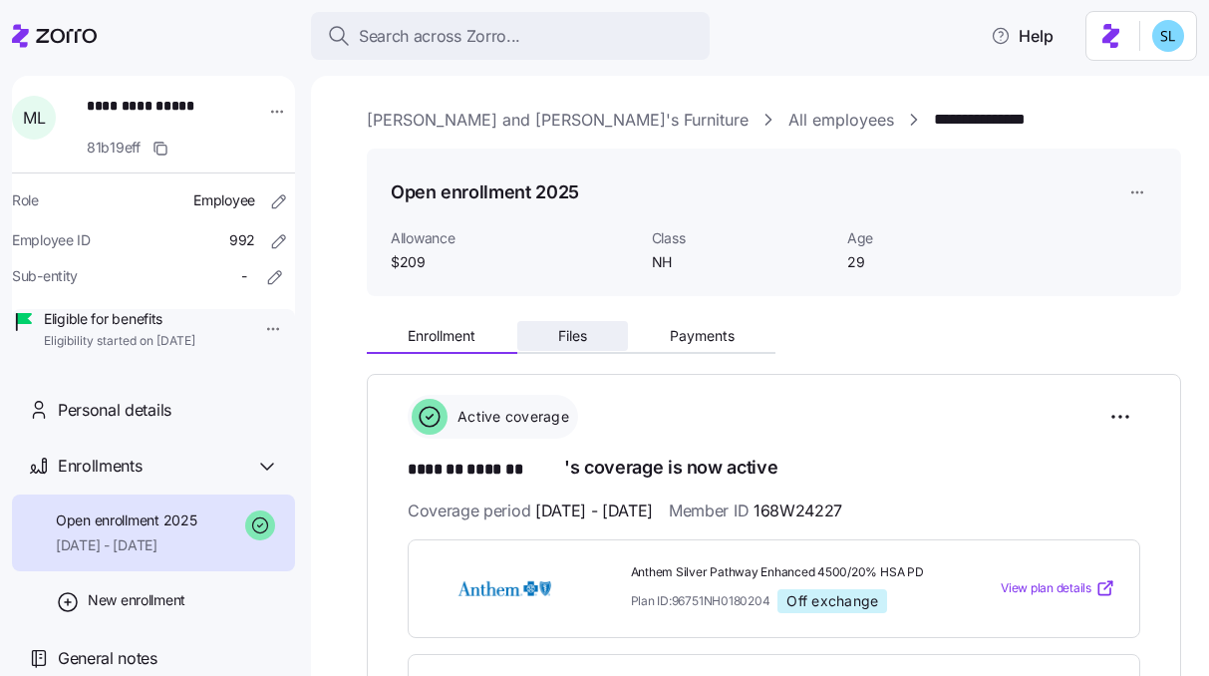
click at [594, 343] on button "Files" at bounding box center [573, 336] width 112 height 30
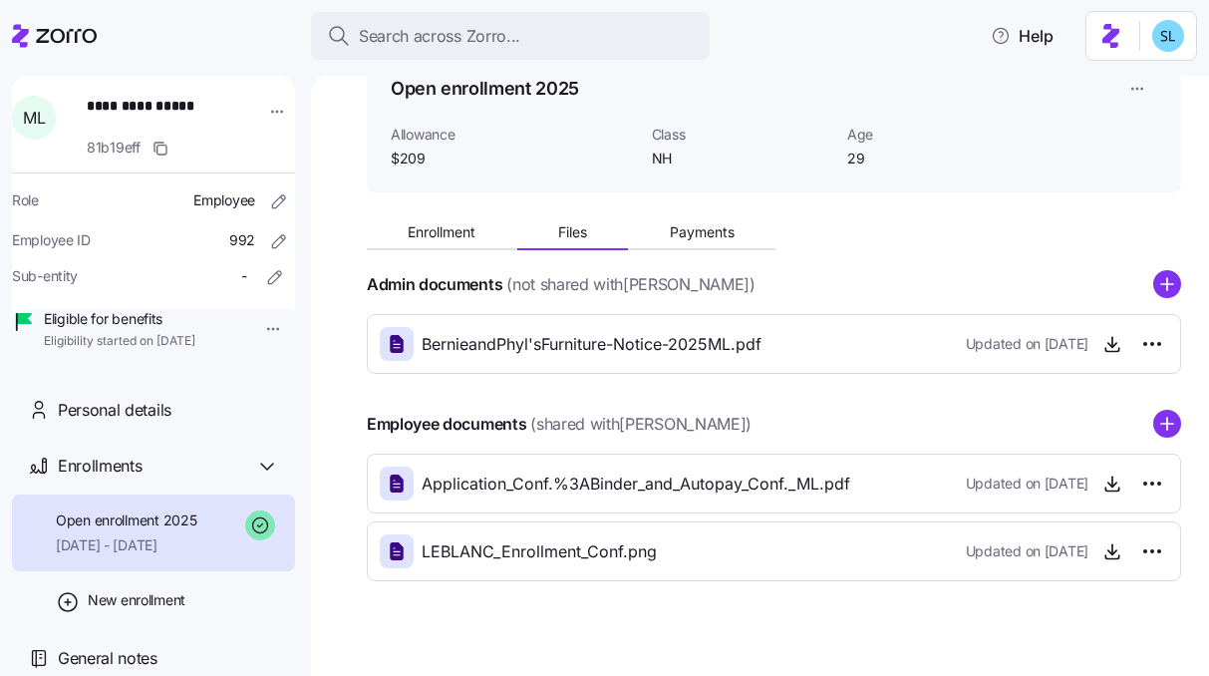
scroll to position [105, 0]
click at [1105, 486] on icon "button" at bounding box center [1113, 483] width 20 height 20
